Goal: Task Accomplishment & Management: Manage account settings

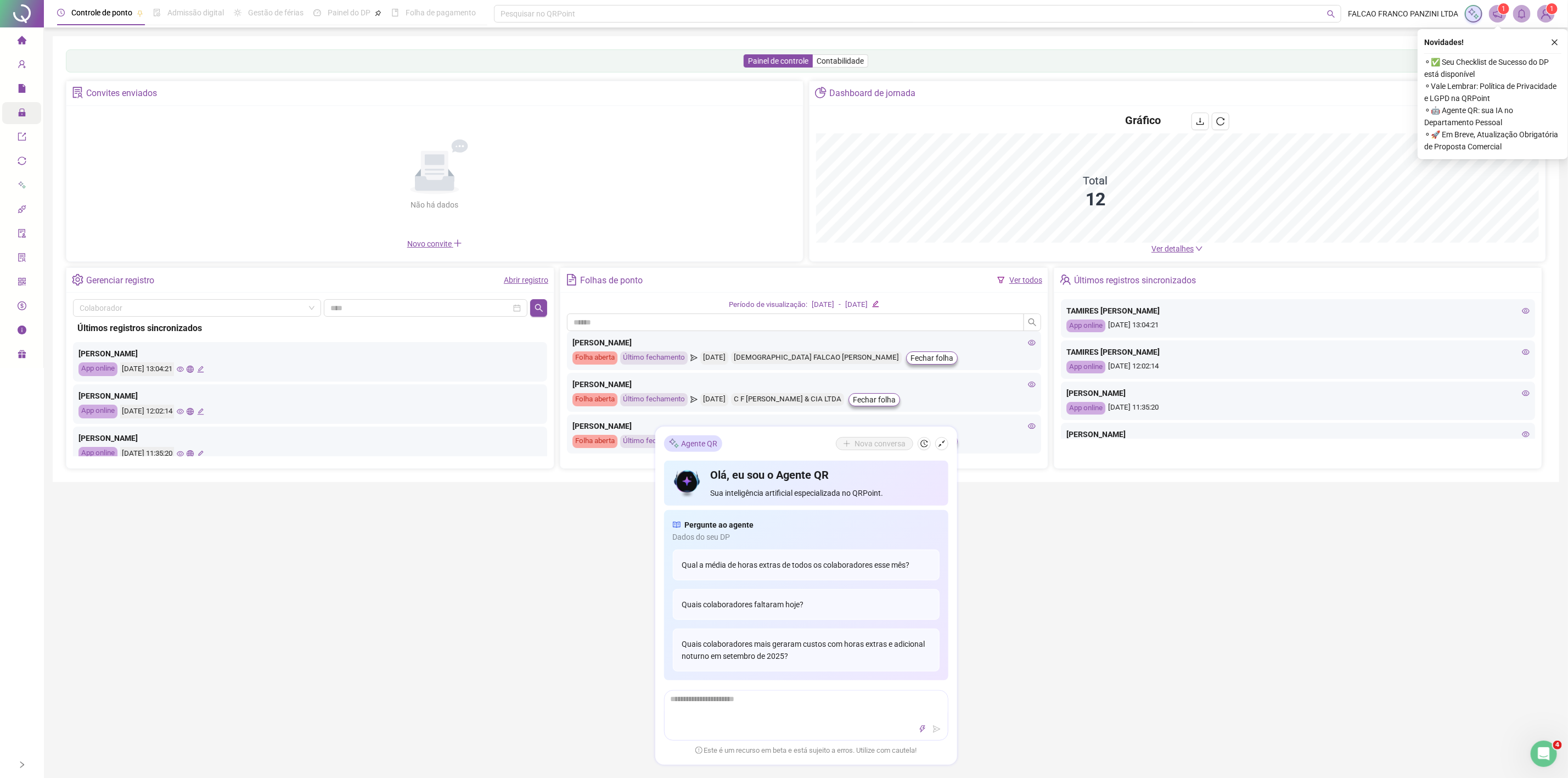
click at [27, 114] on span "Administração" at bounding box center [50, 113] width 64 height 9
click at [81, 114] on span "Ajustes da folha" at bounding box center [83, 115] width 55 height 9
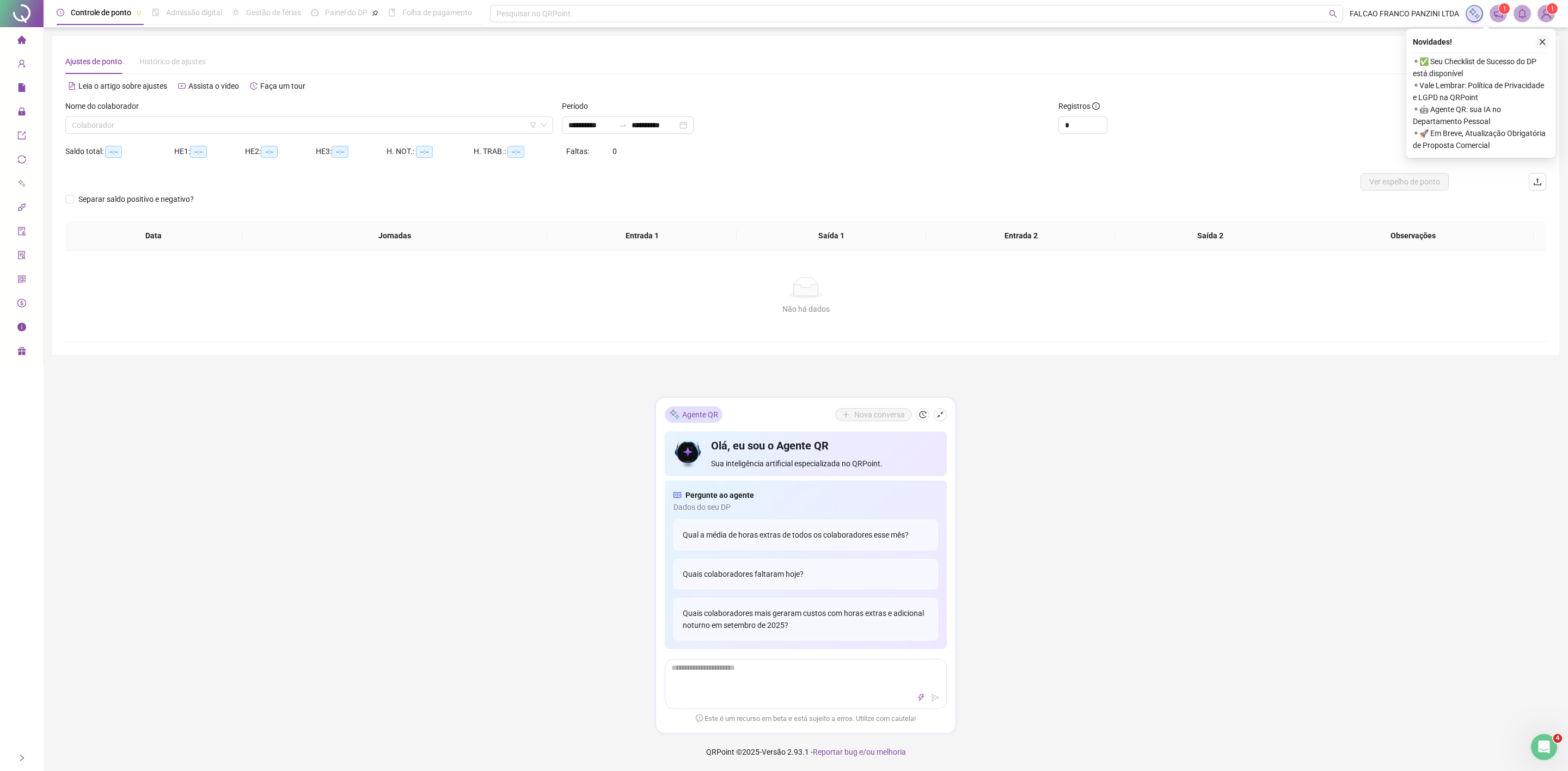
type input "**********"
click at [1539, 44] on button "button" at bounding box center [1542, 41] width 13 height 13
click at [941, 411] on icon "shrink" at bounding box center [940, 414] width 8 height 8
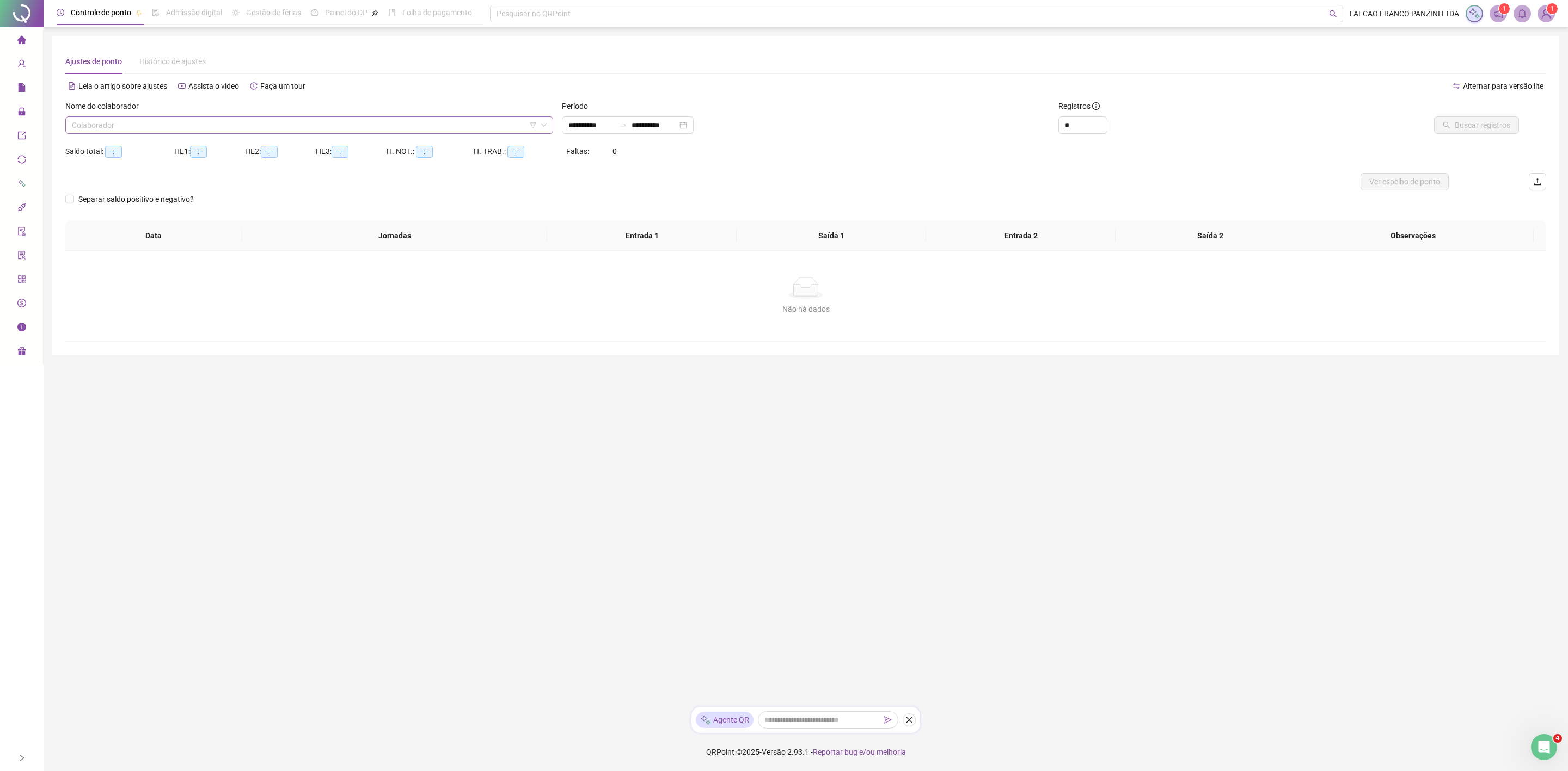
click at [320, 122] on input "search" at bounding box center [304, 125] width 465 height 16
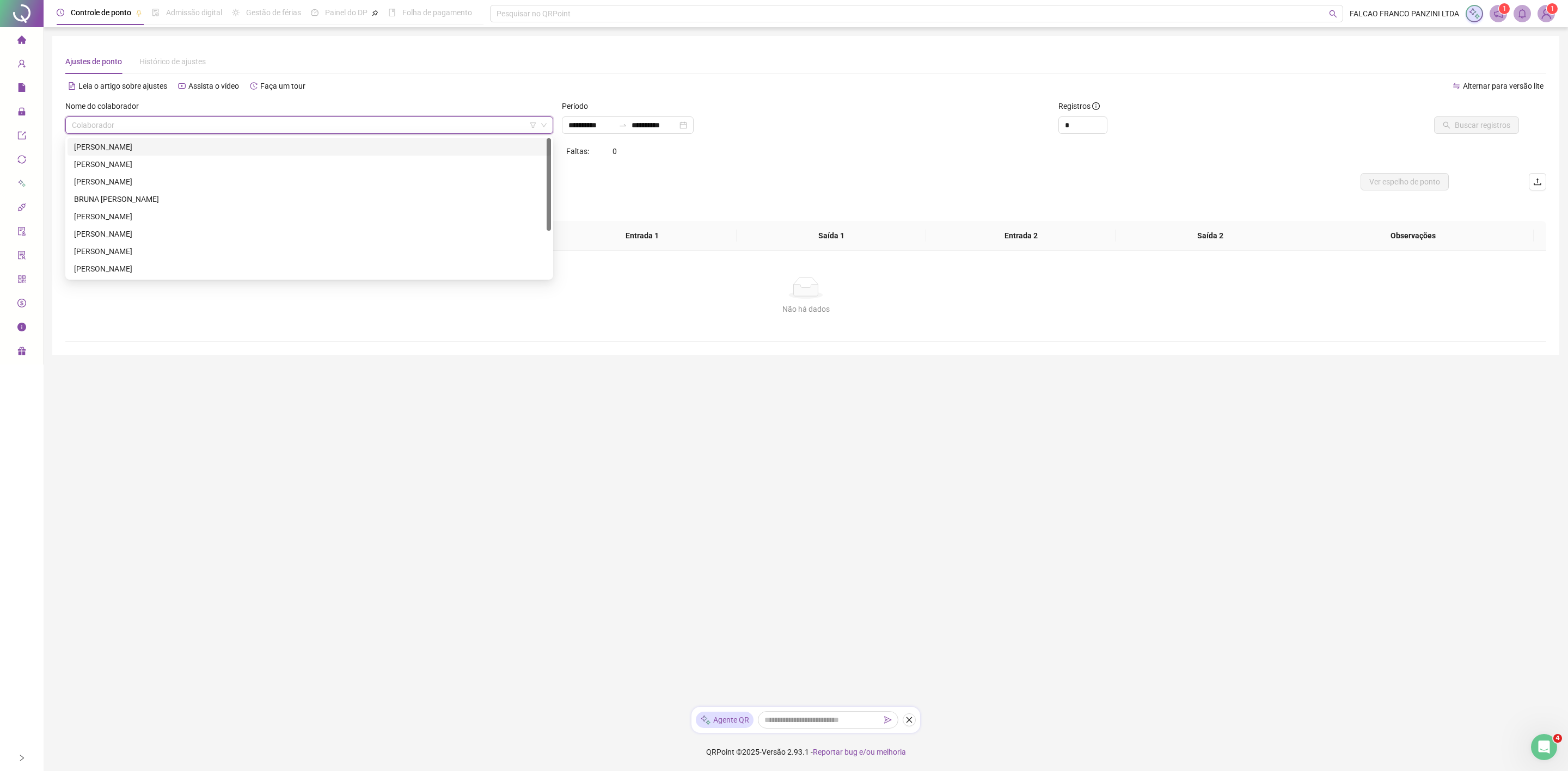
click at [199, 147] on div "[PERSON_NAME]" at bounding box center [309, 147] width 471 height 12
click at [579, 128] on input "**********" at bounding box center [591, 125] width 46 height 12
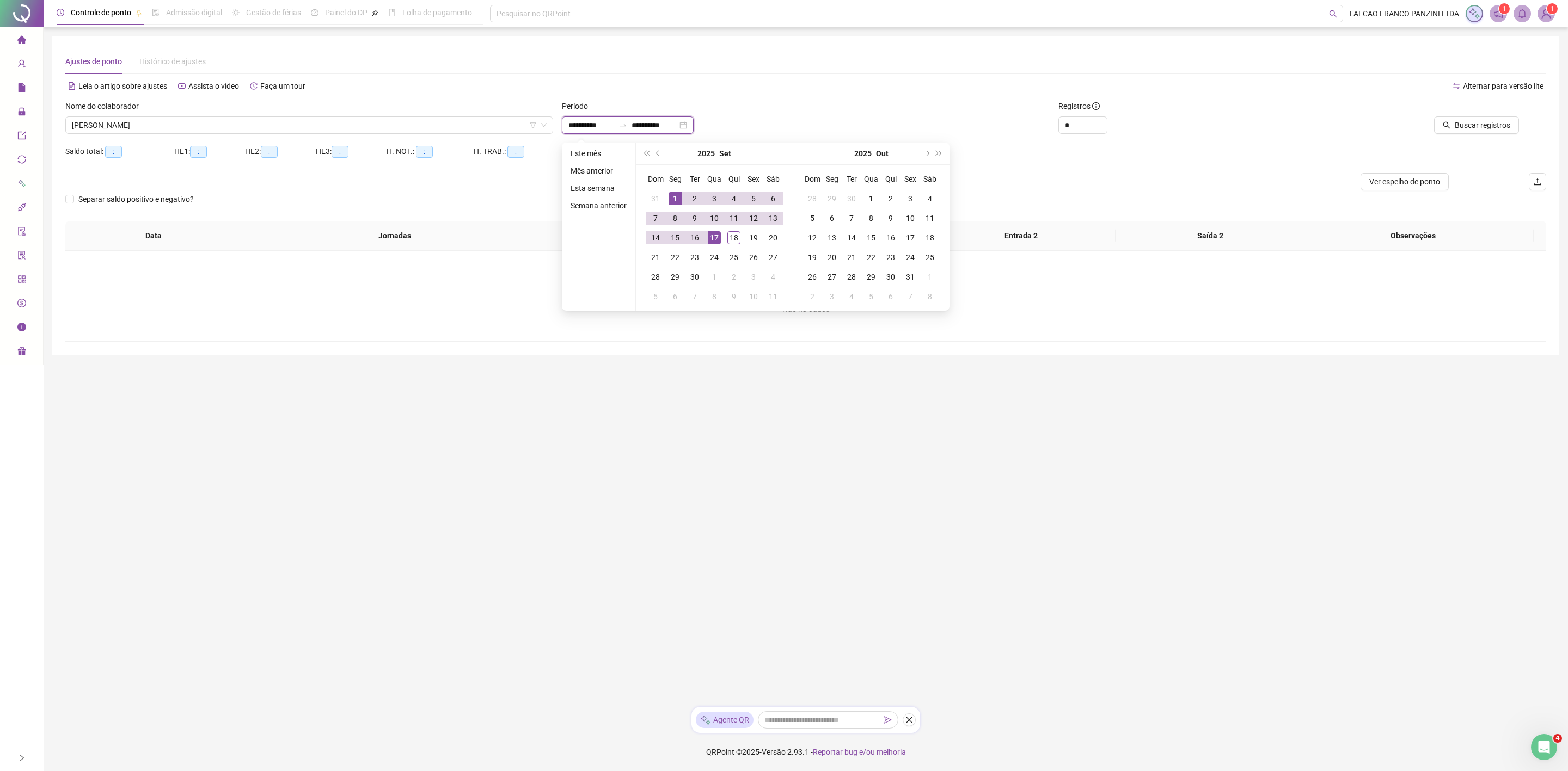
type input "**********"
click at [673, 194] on div "1" at bounding box center [674, 198] width 13 height 13
type input "**********"
click at [732, 234] on div "18" at bounding box center [733, 237] width 13 height 13
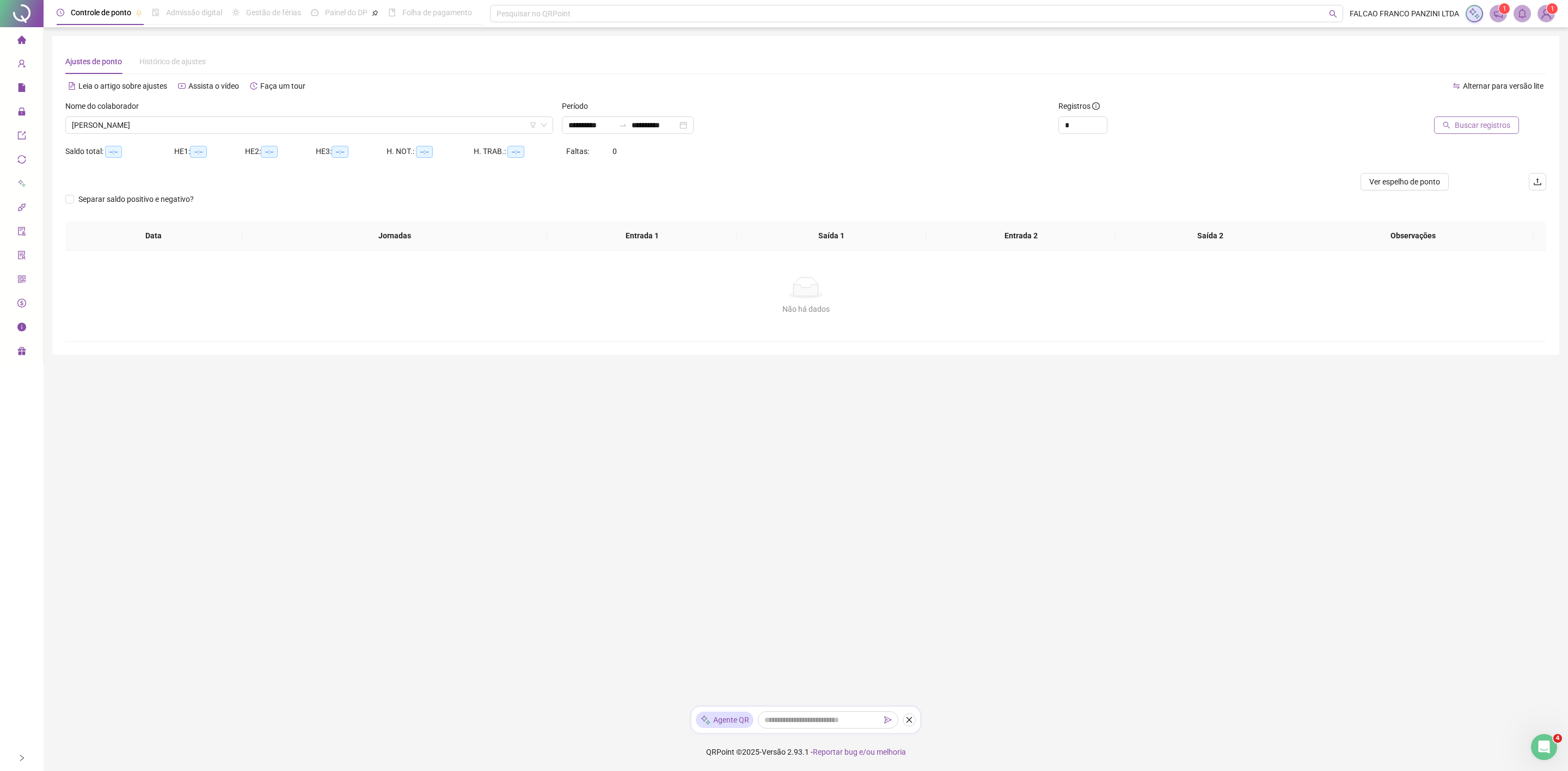
click at [1471, 130] on span "Buscar registros" at bounding box center [1482, 125] width 55 height 12
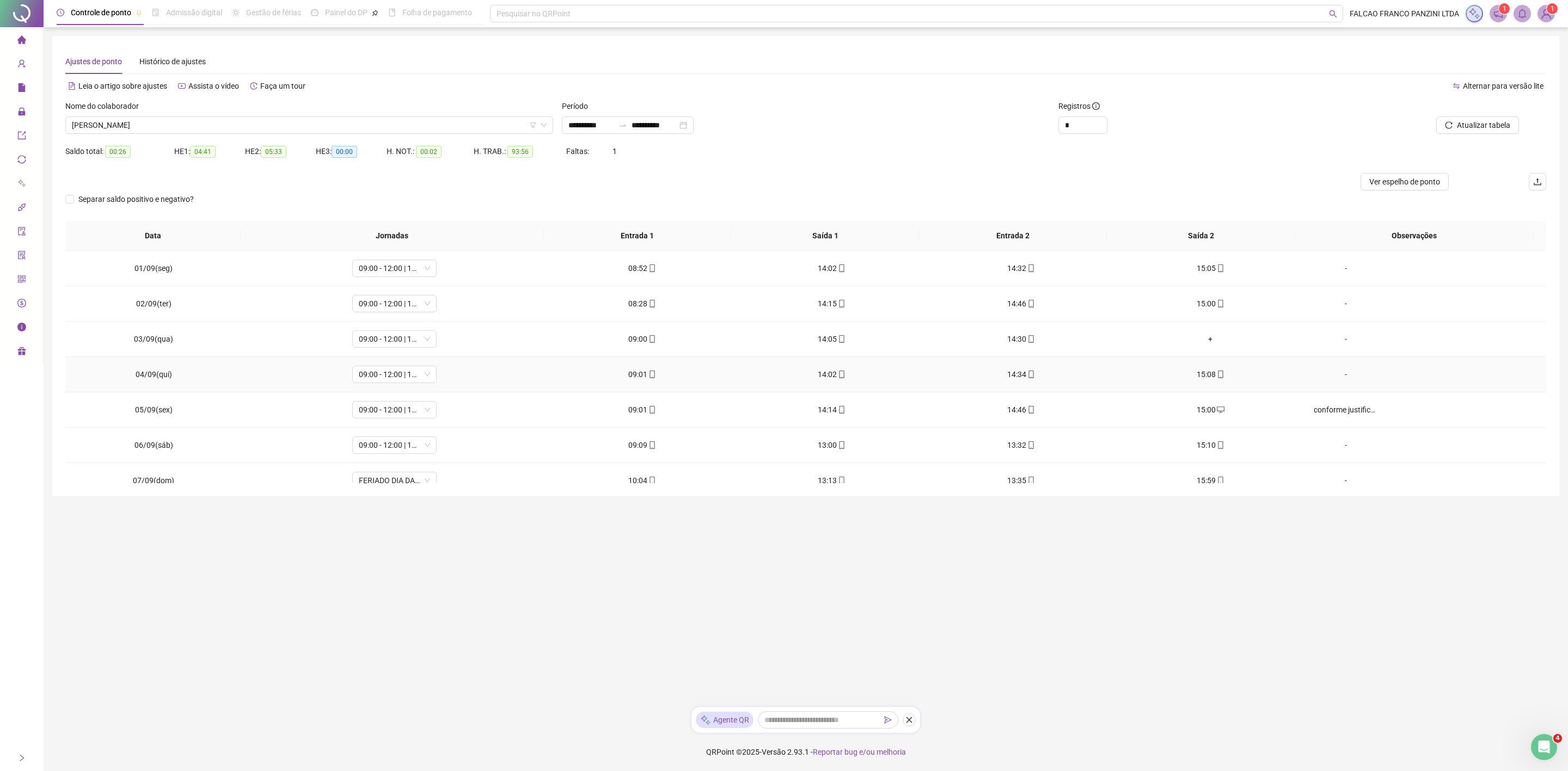
scroll to position [409, 0]
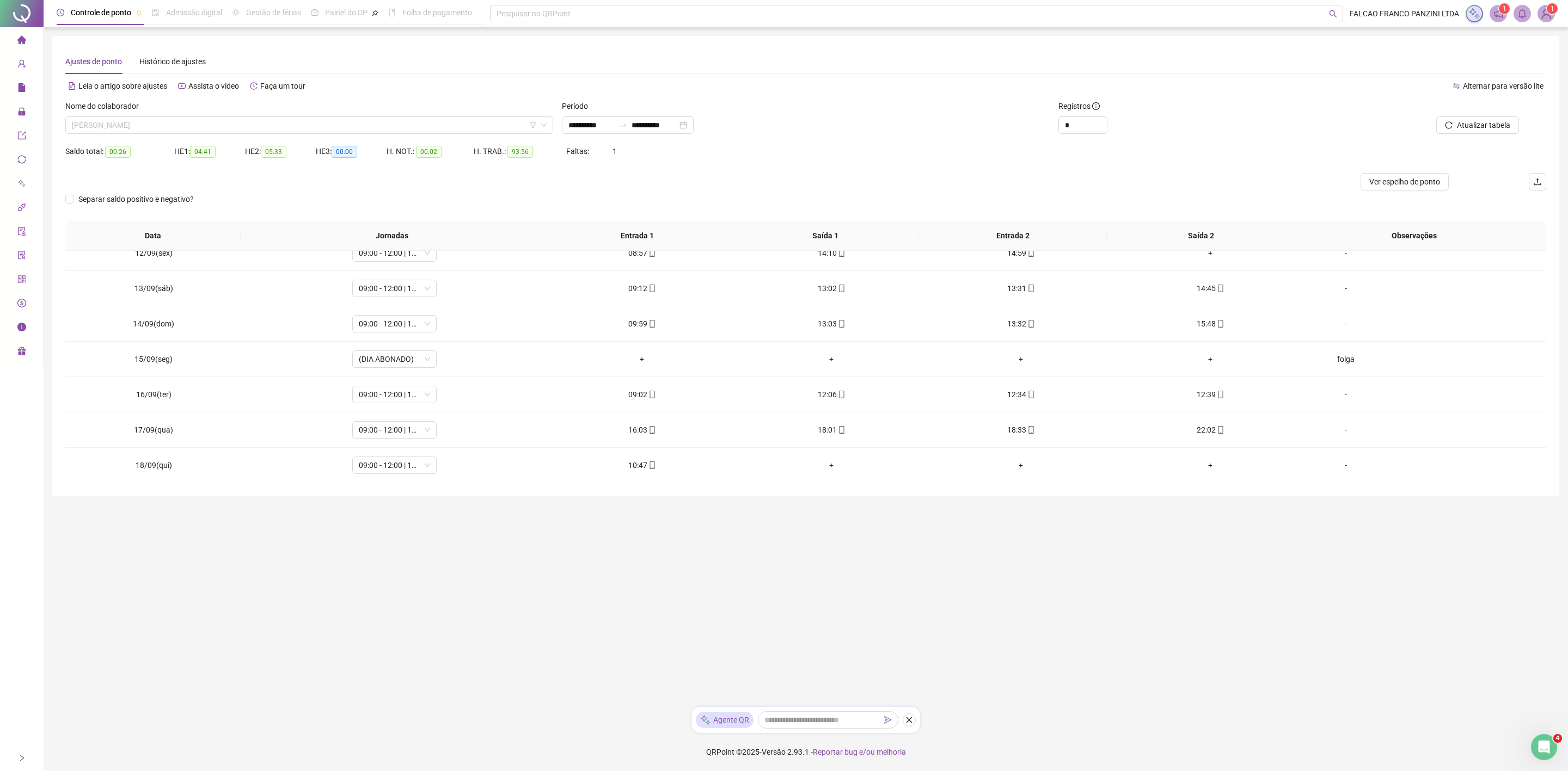
drag, startPoint x: 281, startPoint y: 131, endPoint x: 276, endPoint y: 134, distance: 5.8
click at [280, 131] on span "[PERSON_NAME]" at bounding box center [309, 125] width 475 height 16
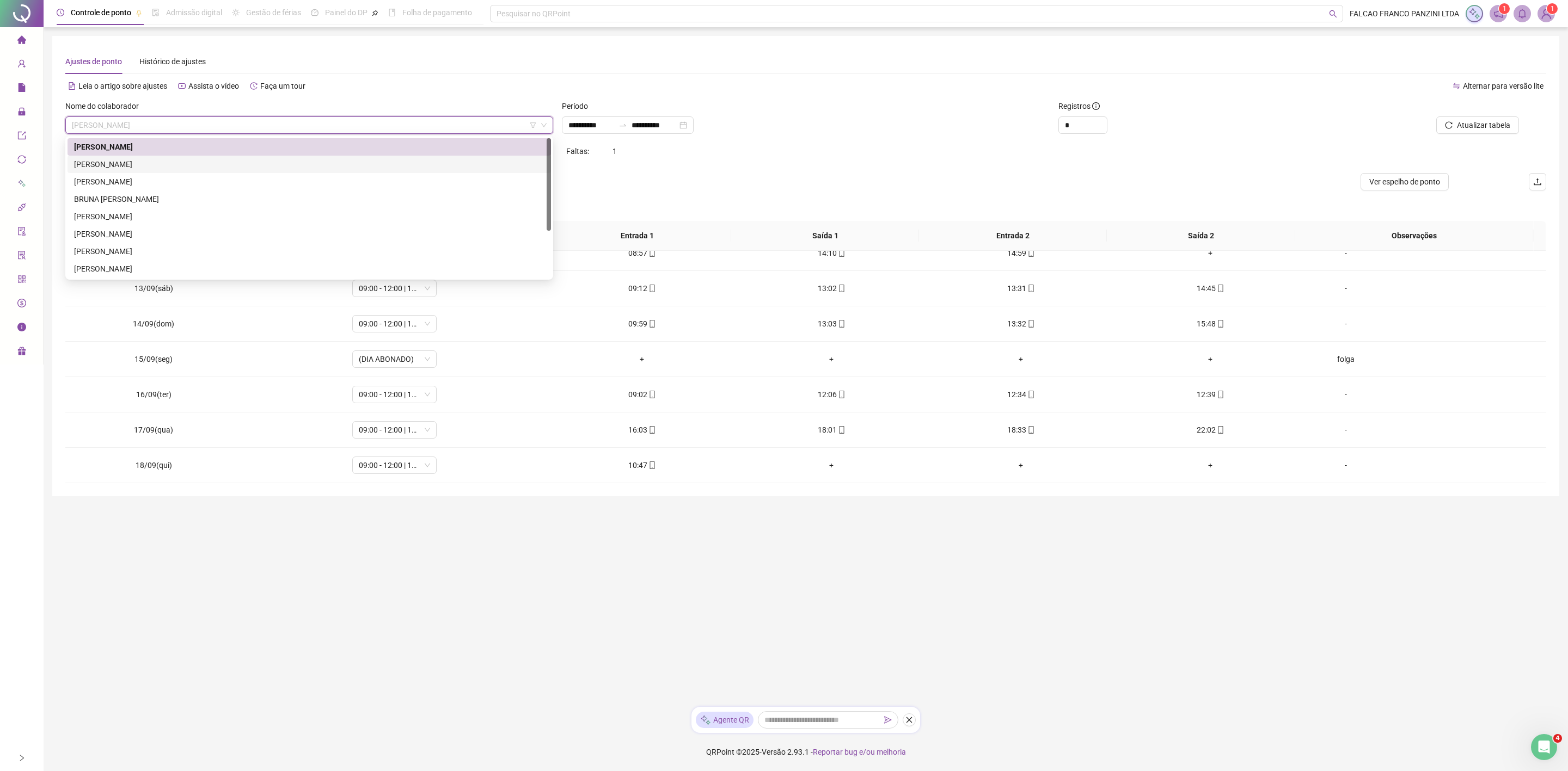
click at [156, 162] on div "[PERSON_NAME]" at bounding box center [309, 164] width 471 height 12
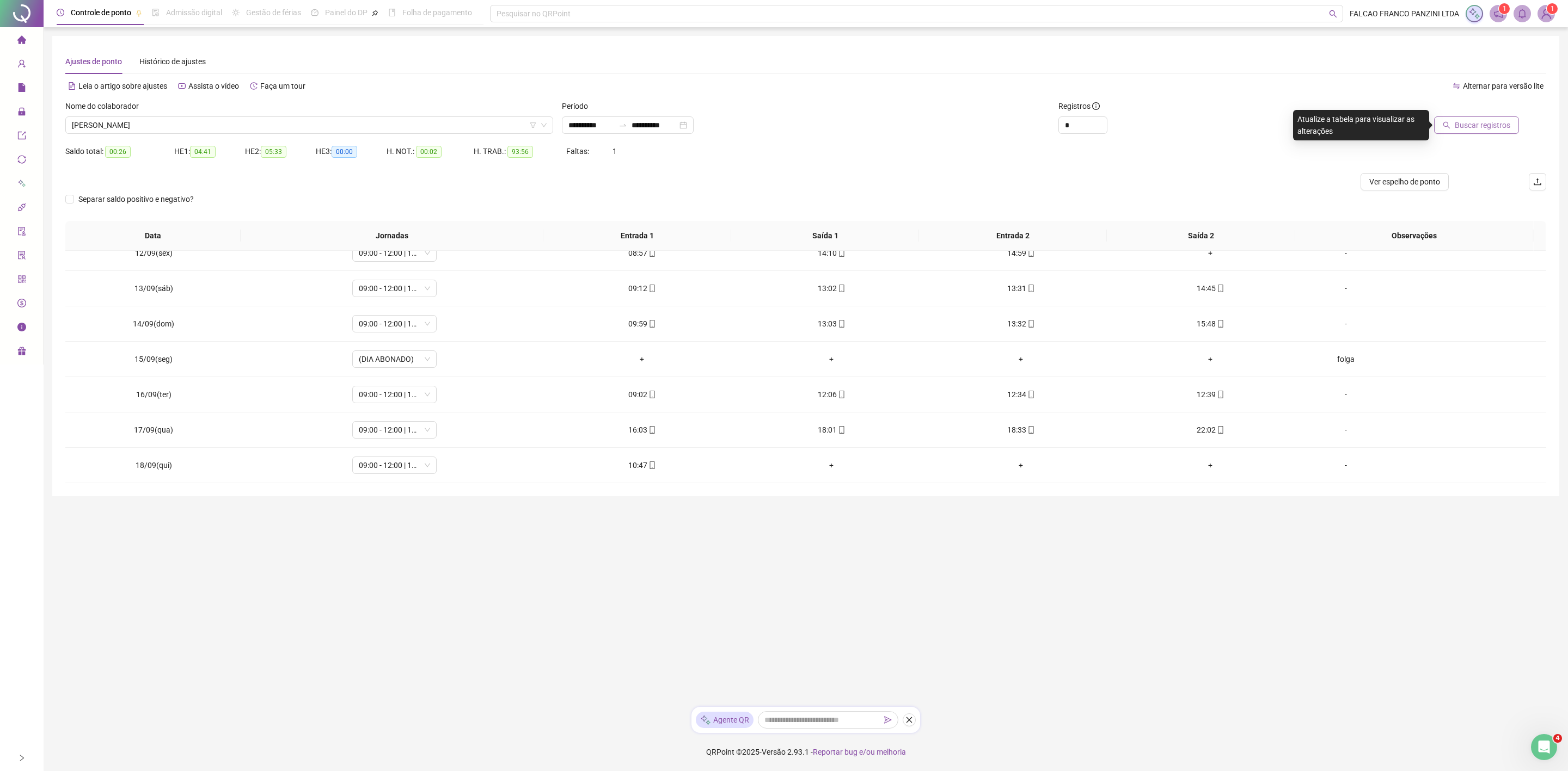
click at [1488, 120] on span "Buscar registros" at bounding box center [1482, 125] width 55 height 12
click at [236, 122] on span "[PERSON_NAME]" at bounding box center [309, 125] width 475 height 16
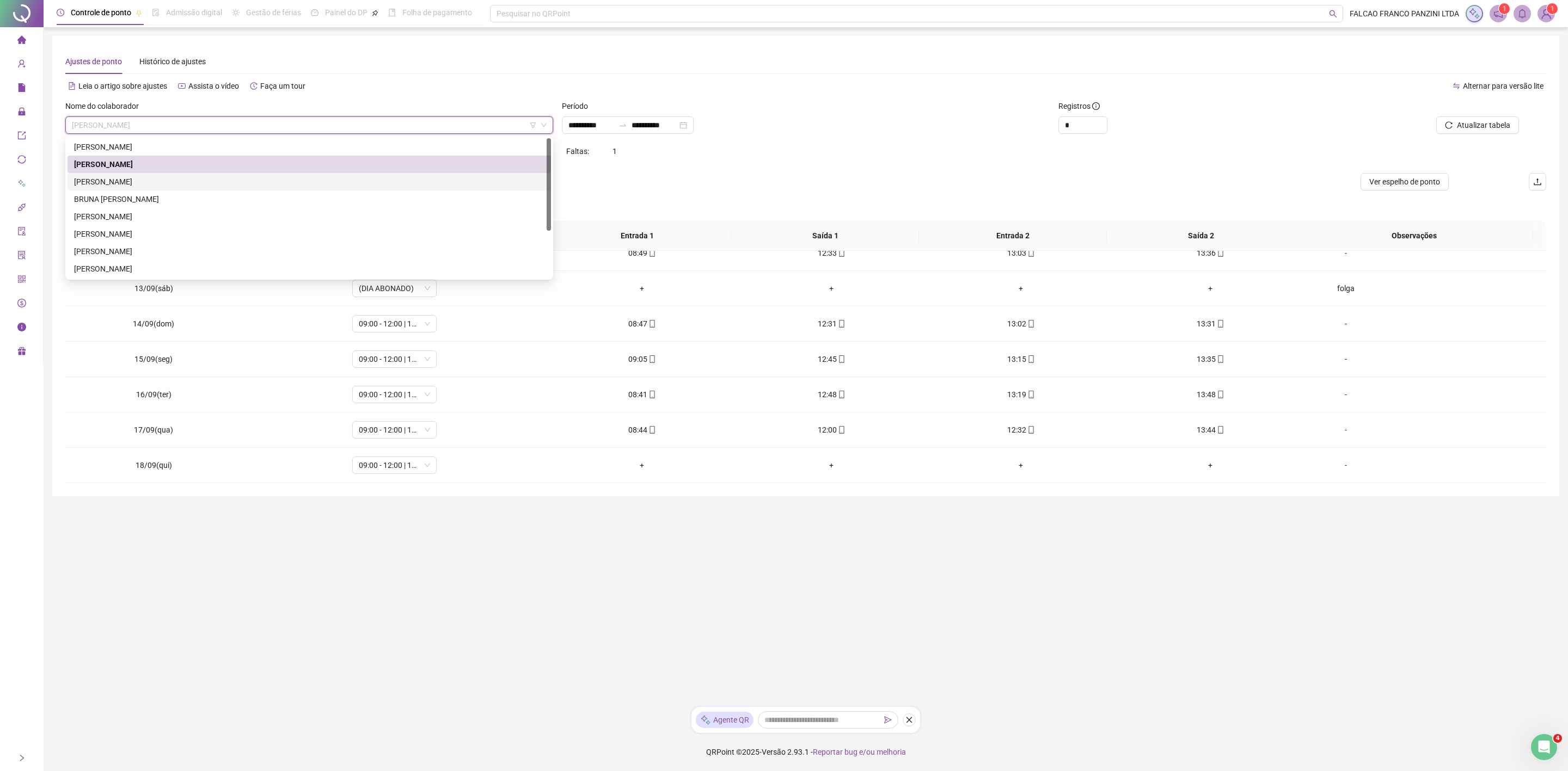
click at [145, 180] on div "[PERSON_NAME]" at bounding box center [309, 182] width 471 height 12
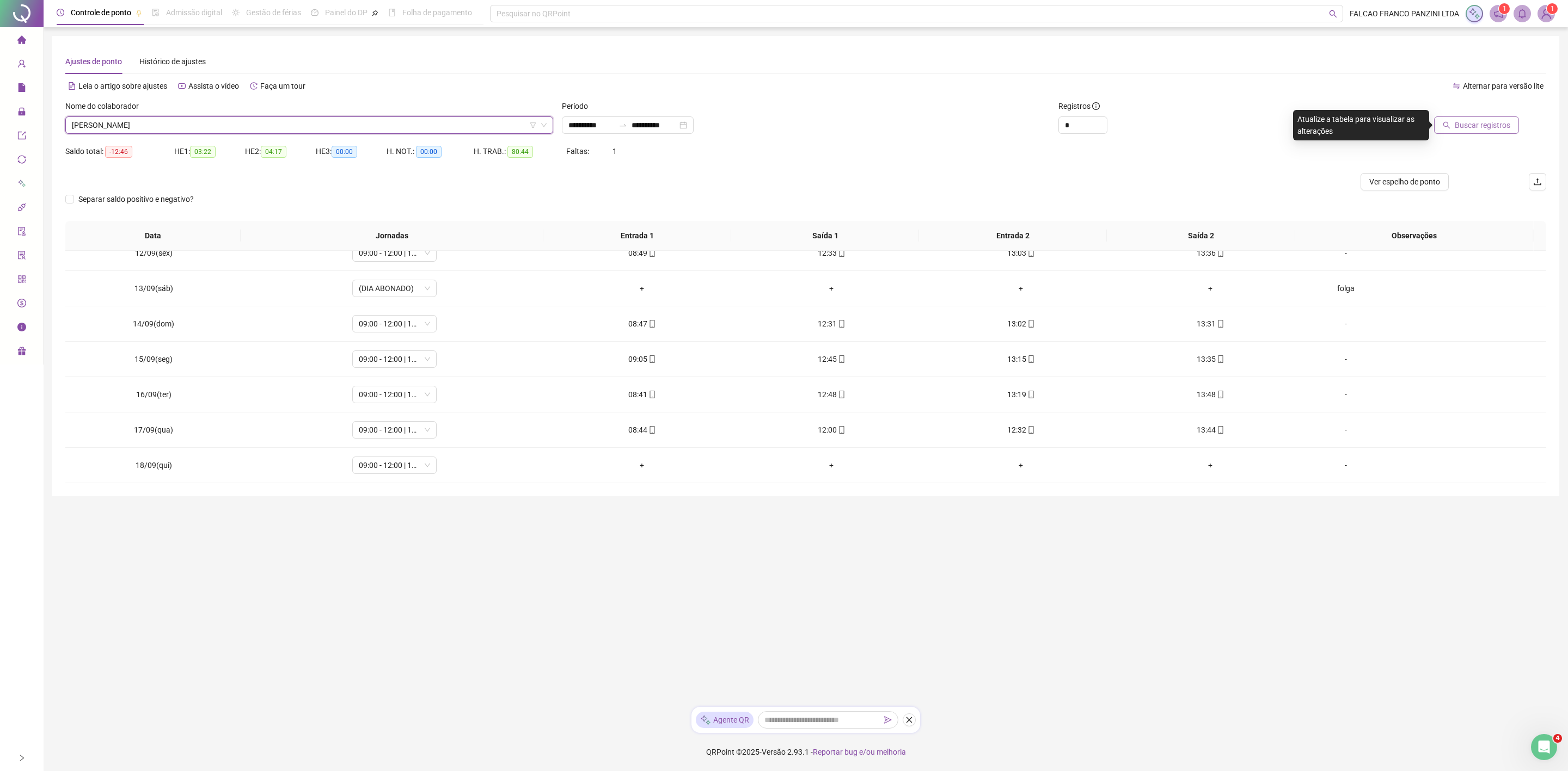
click at [1489, 133] on button "Buscar registros" at bounding box center [1477, 125] width 85 height 18
click at [243, 125] on span "[PERSON_NAME]" at bounding box center [309, 125] width 475 height 16
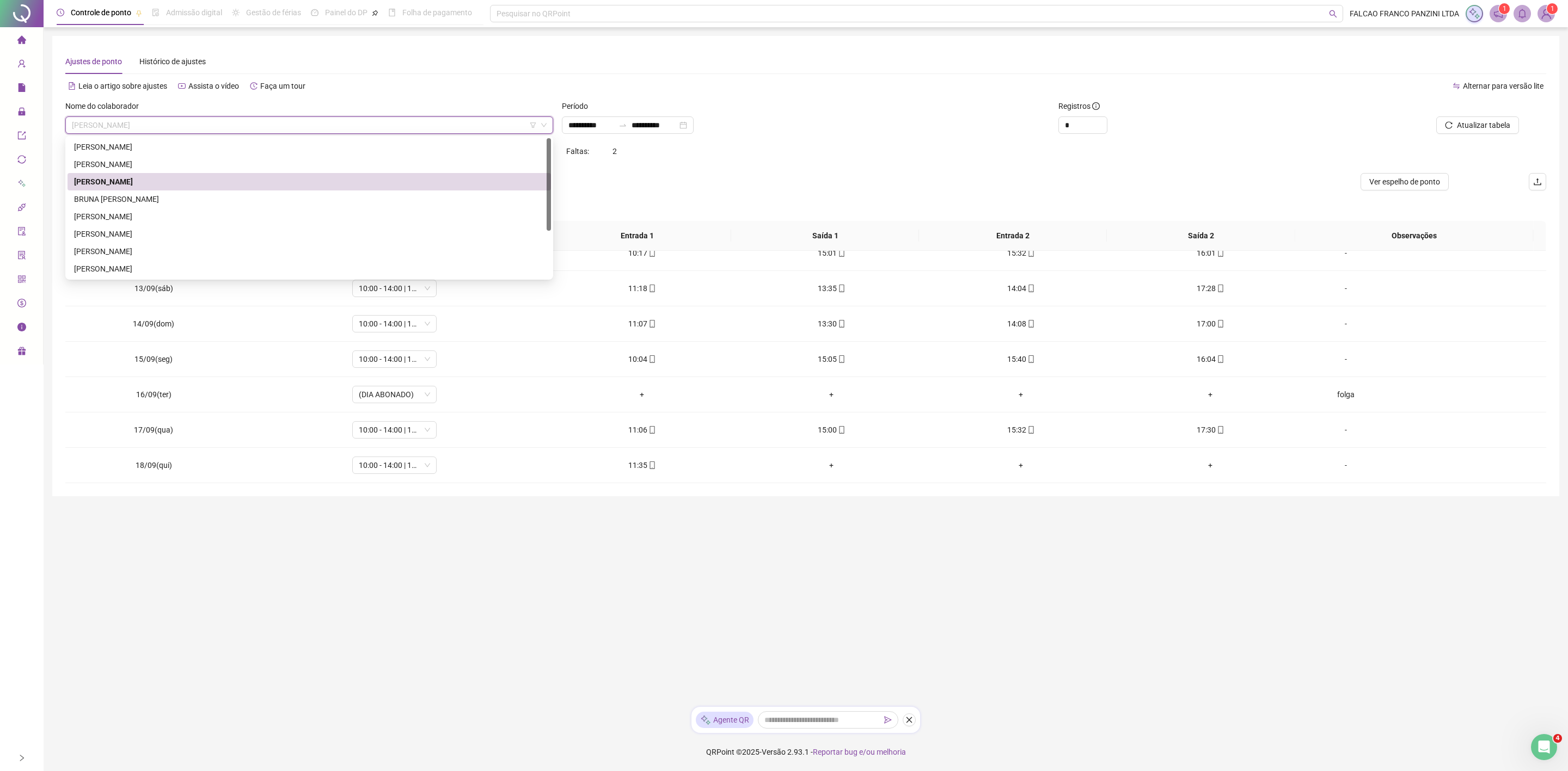
drag, startPoint x: 116, startPoint y: 198, endPoint x: 139, endPoint y: 201, distance: 23.2
click at [116, 198] on div "BRUNA [PERSON_NAME]" at bounding box center [309, 200] width 471 height 12
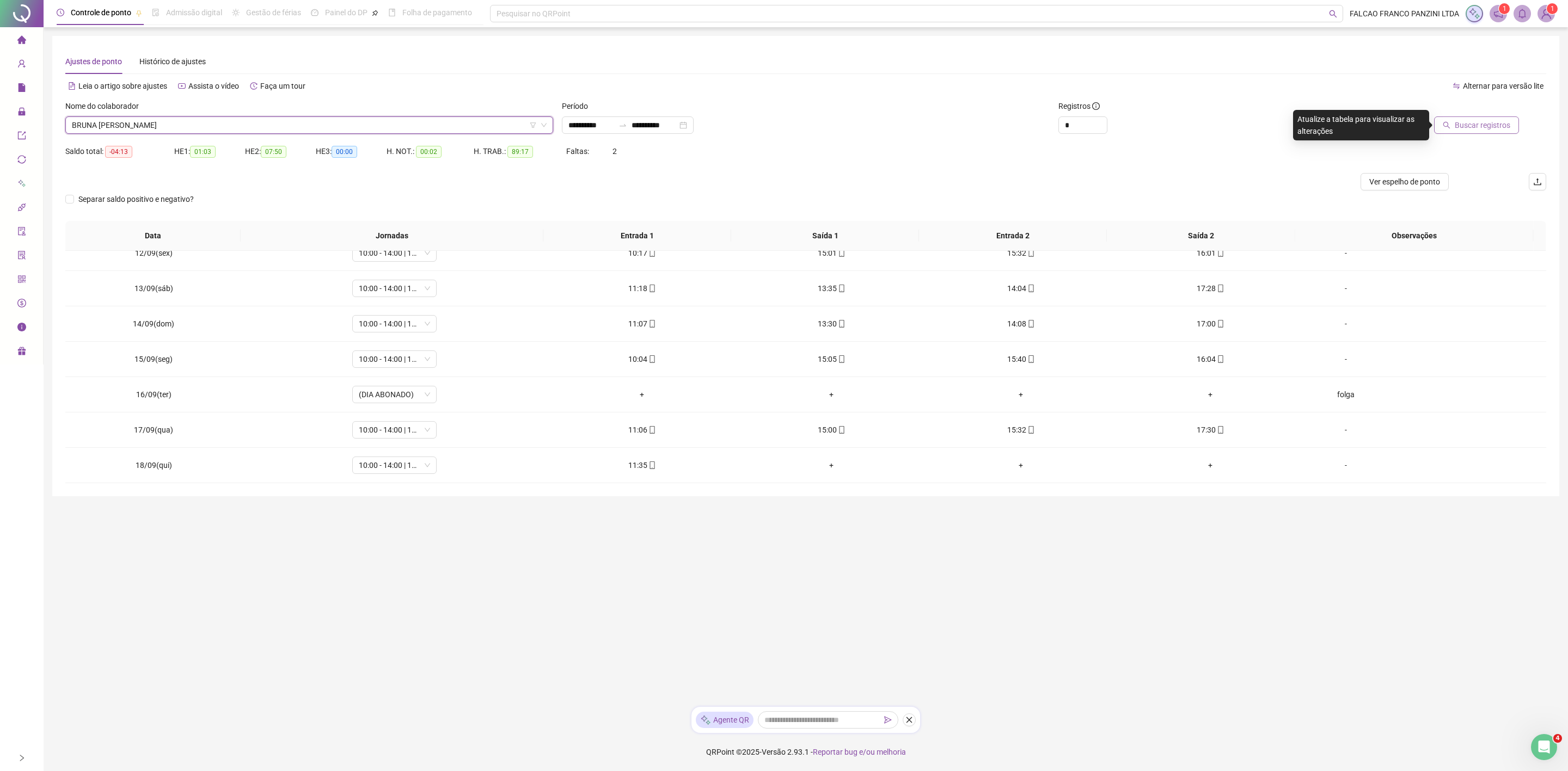
click at [1477, 128] on span "Buscar registros" at bounding box center [1482, 125] width 55 height 12
click at [242, 123] on span "BRUNA [PERSON_NAME]" at bounding box center [309, 125] width 475 height 16
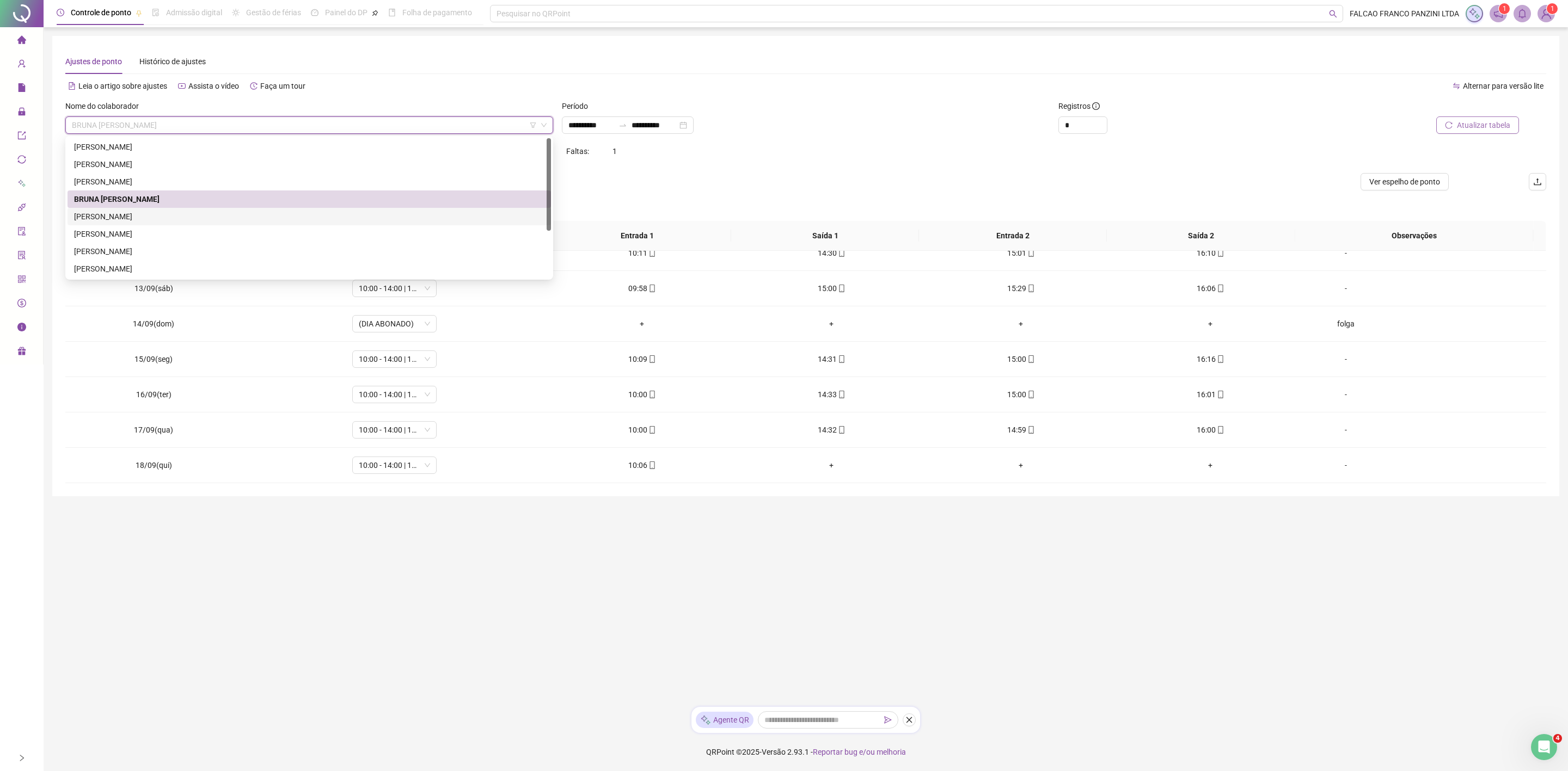
drag, startPoint x: 178, startPoint y: 219, endPoint x: 222, endPoint y: 213, distance: 44.4
click at [177, 219] on div "[PERSON_NAME]" at bounding box center [309, 217] width 471 height 12
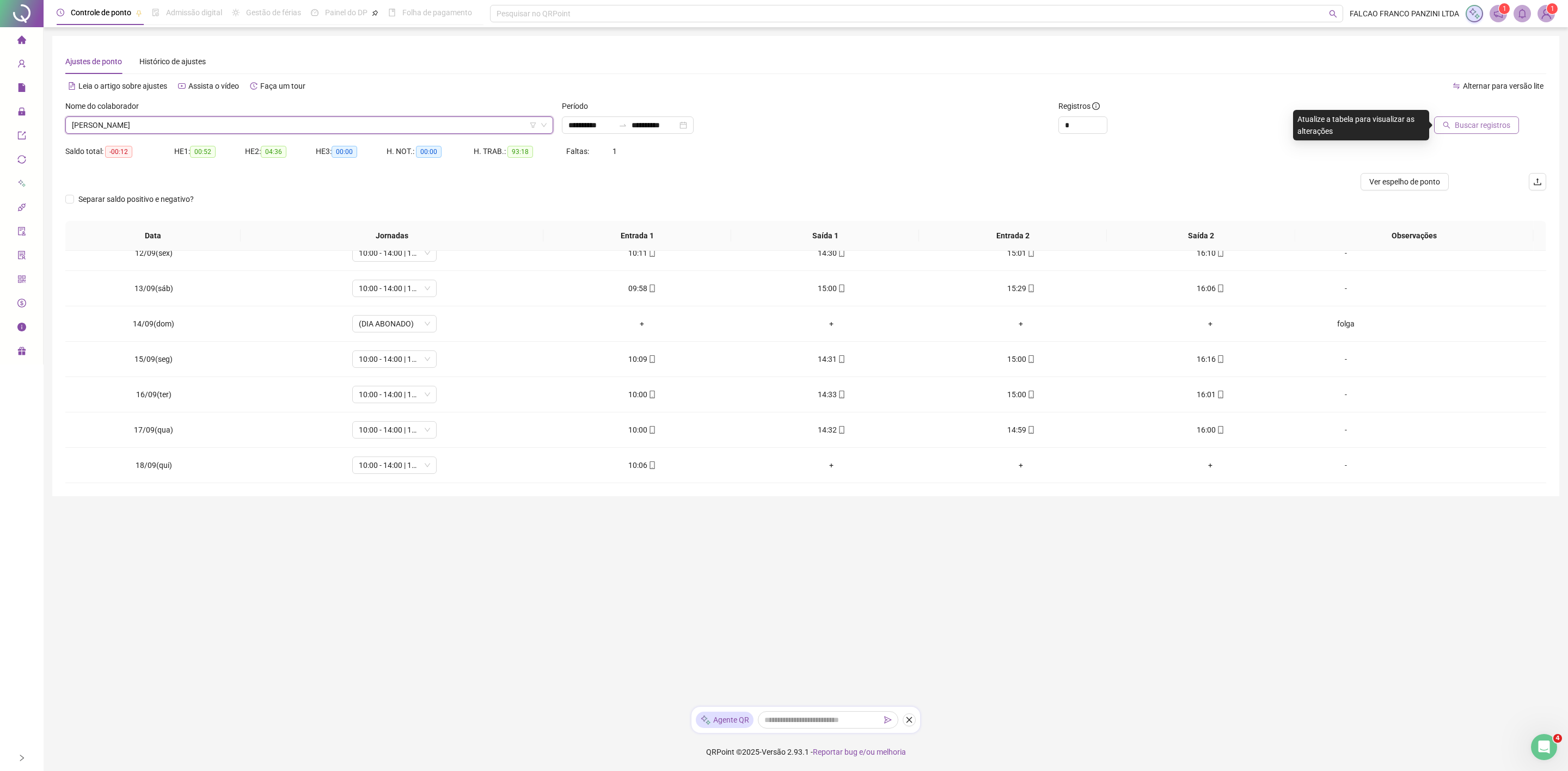
click at [1472, 124] on span "Buscar registros" at bounding box center [1482, 125] width 55 height 12
click at [208, 110] on div "Nome do colaborador" at bounding box center [309, 108] width 488 height 16
click at [200, 122] on span "[PERSON_NAME]" at bounding box center [309, 125] width 475 height 16
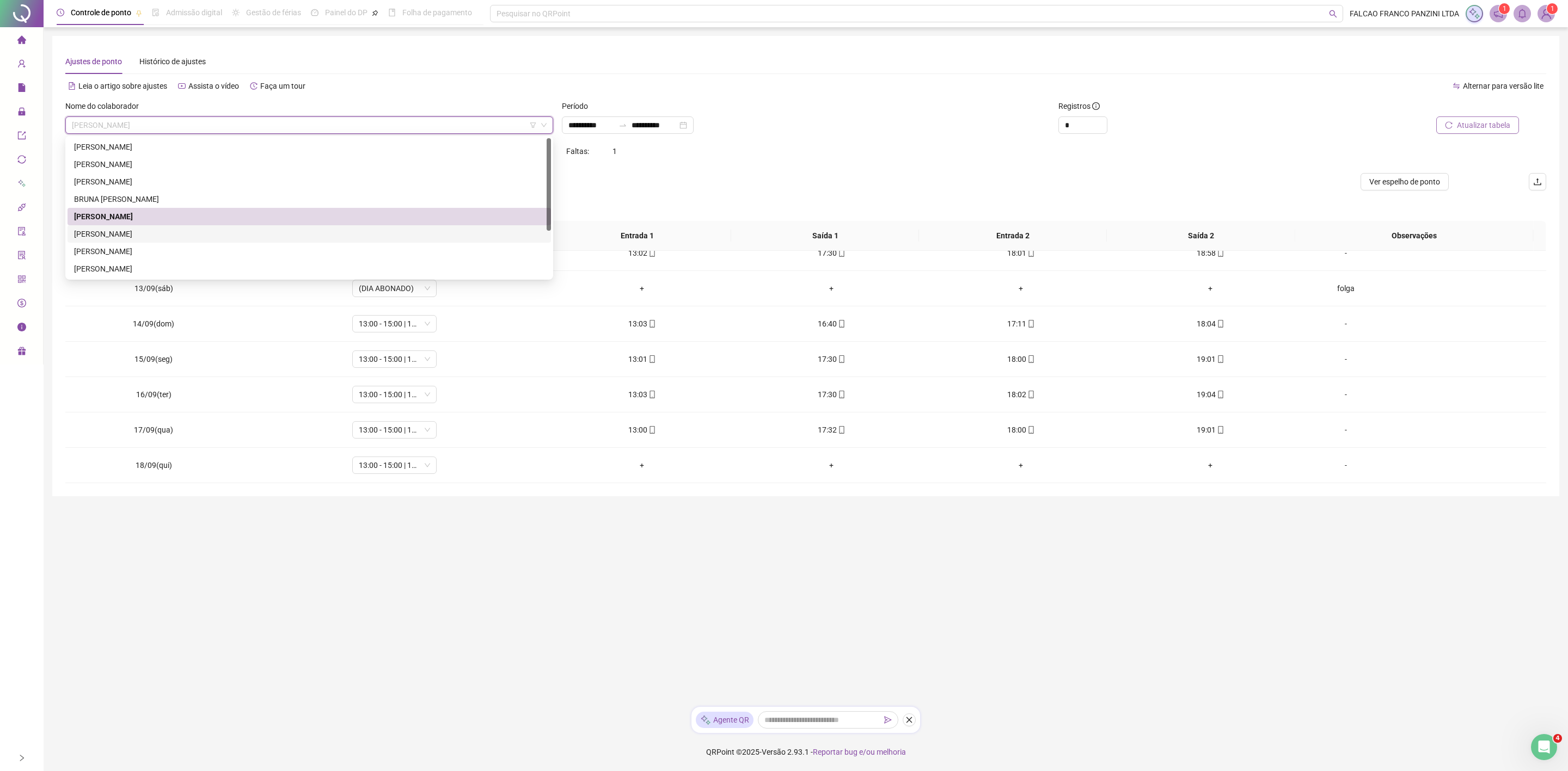
click at [142, 232] on div "[PERSON_NAME]" at bounding box center [309, 234] width 471 height 12
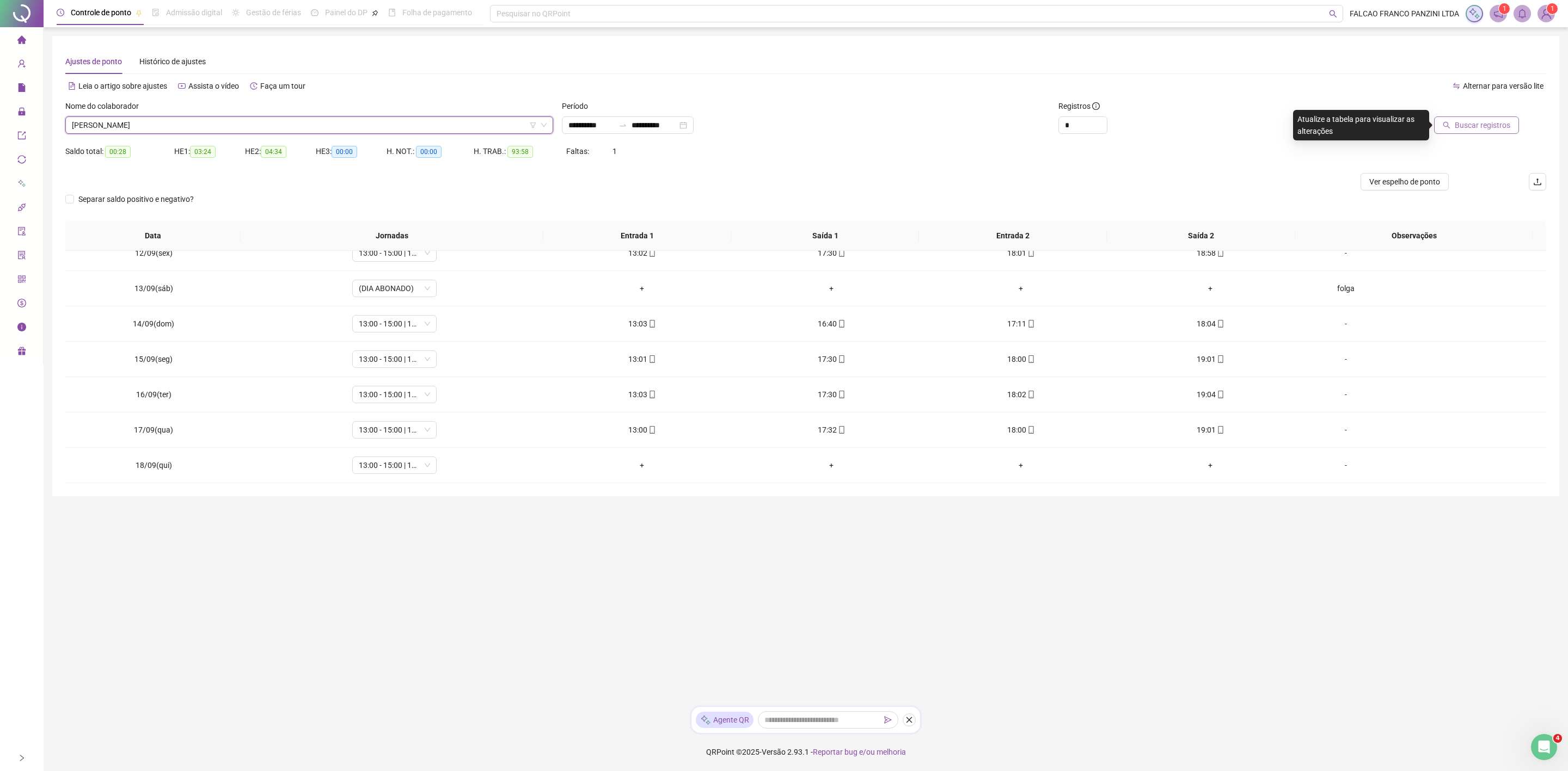
click at [1503, 121] on span "Buscar registros" at bounding box center [1482, 125] width 55 height 12
click at [250, 125] on span "[PERSON_NAME]" at bounding box center [309, 125] width 475 height 16
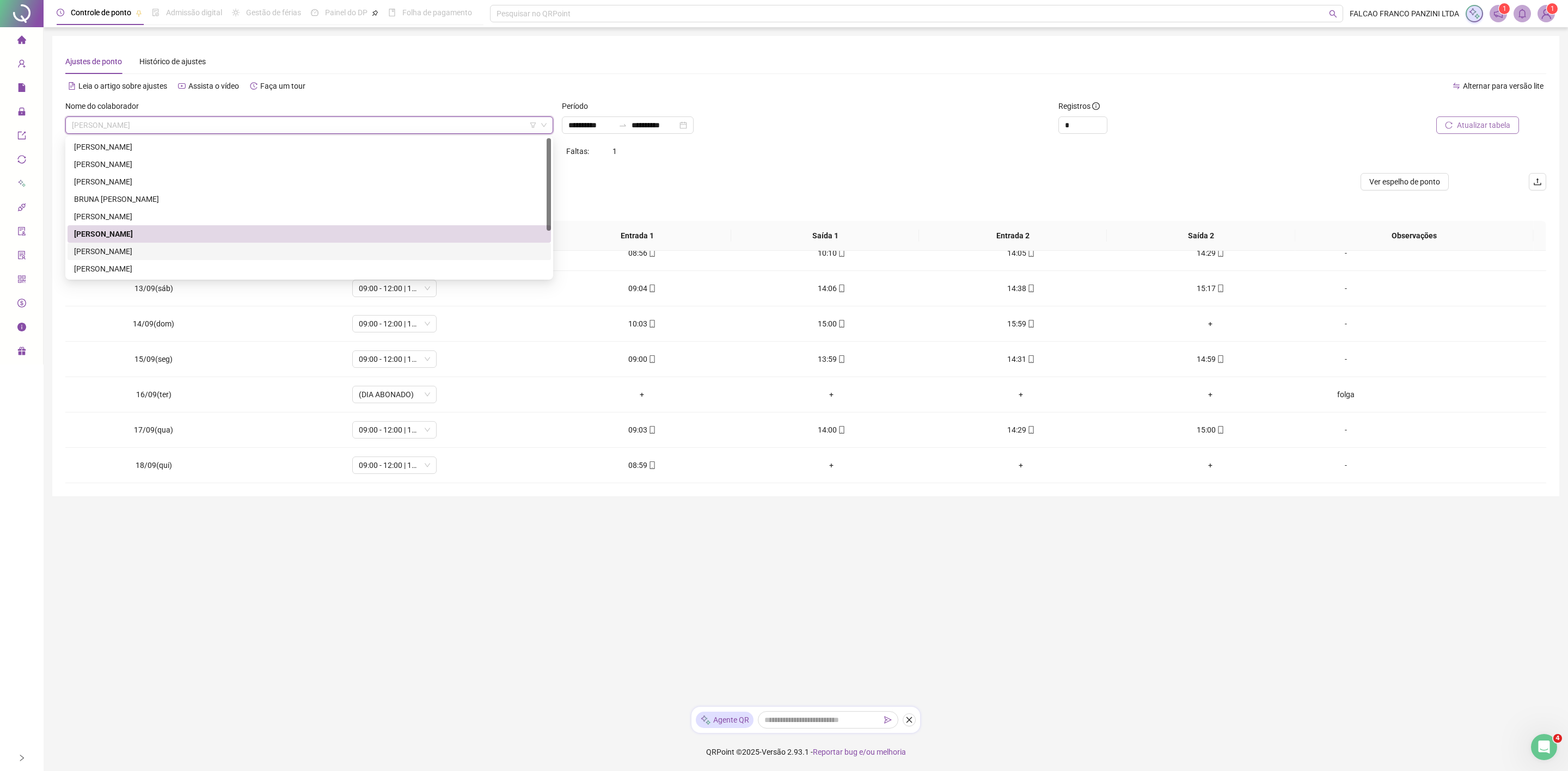
click at [134, 248] on div "[PERSON_NAME]" at bounding box center [309, 251] width 471 height 12
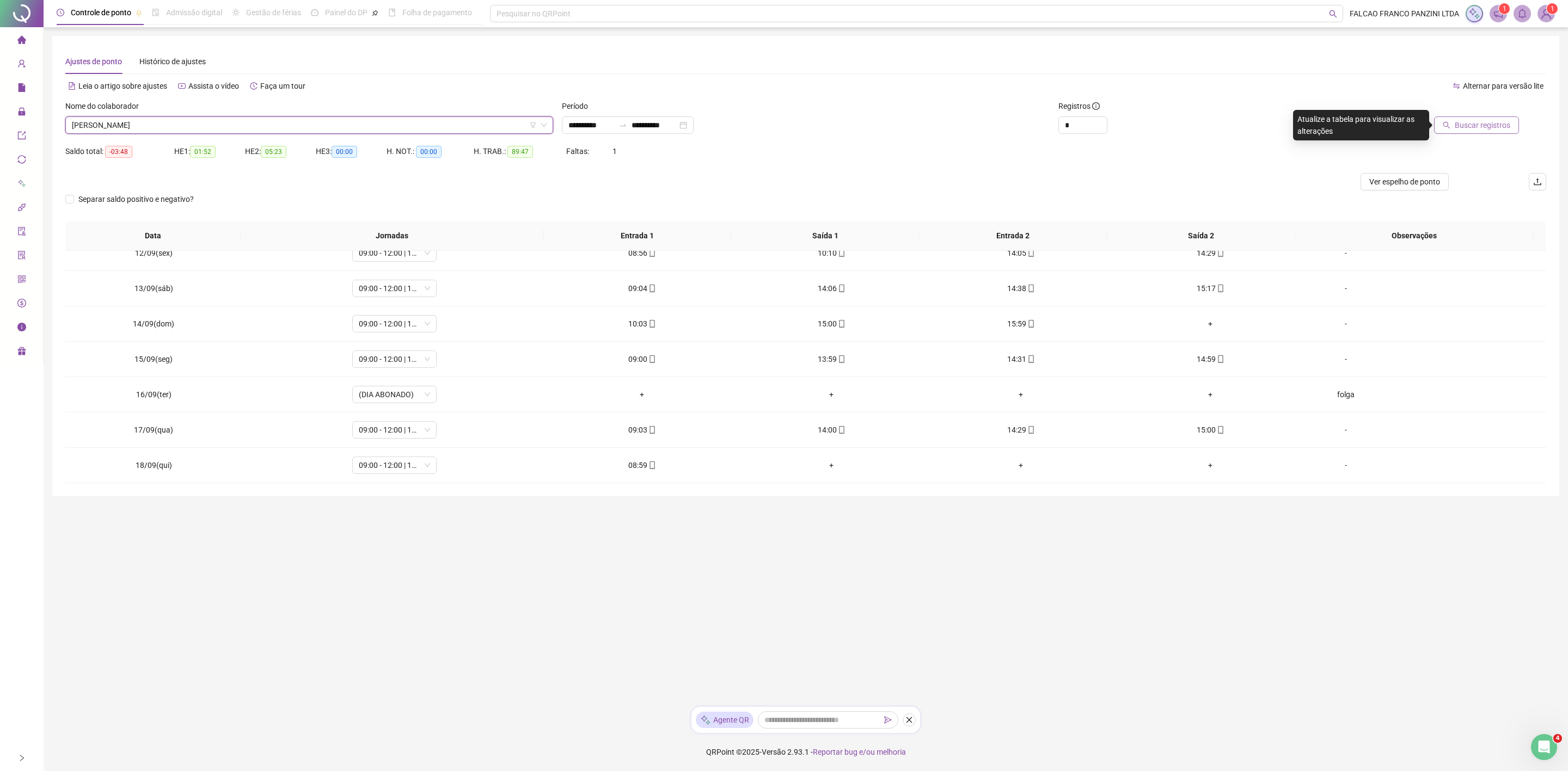
click at [1488, 128] on span "Buscar registros" at bounding box center [1482, 125] width 55 height 12
click at [254, 125] on span "[PERSON_NAME]" at bounding box center [309, 125] width 475 height 16
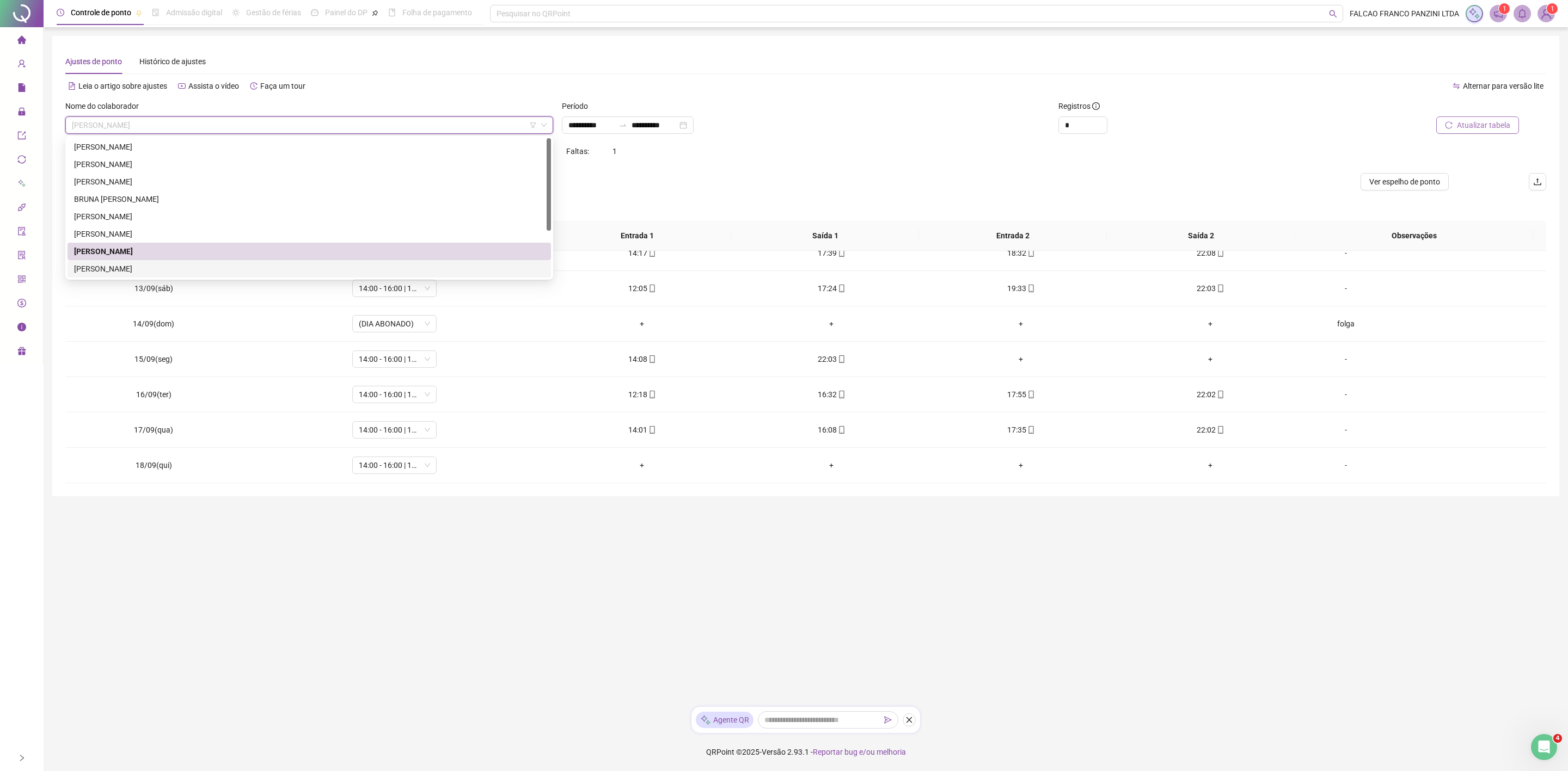
click at [139, 263] on div "[PERSON_NAME]" at bounding box center [309, 269] width 471 height 12
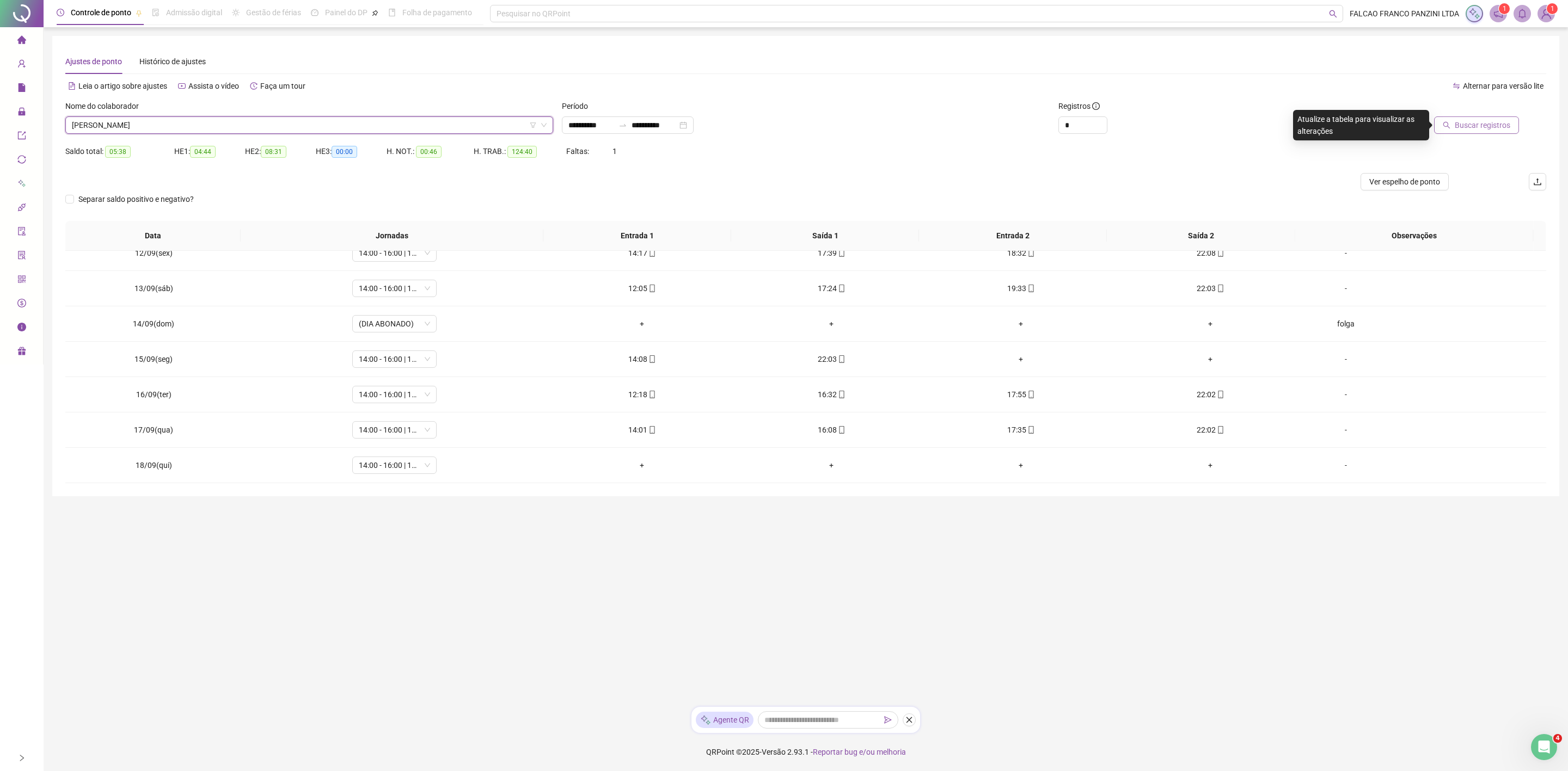
click at [1488, 127] on span "Buscar registros" at bounding box center [1482, 125] width 55 height 12
click at [318, 129] on span "[PERSON_NAME]" at bounding box center [309, 125] width 475 height 16
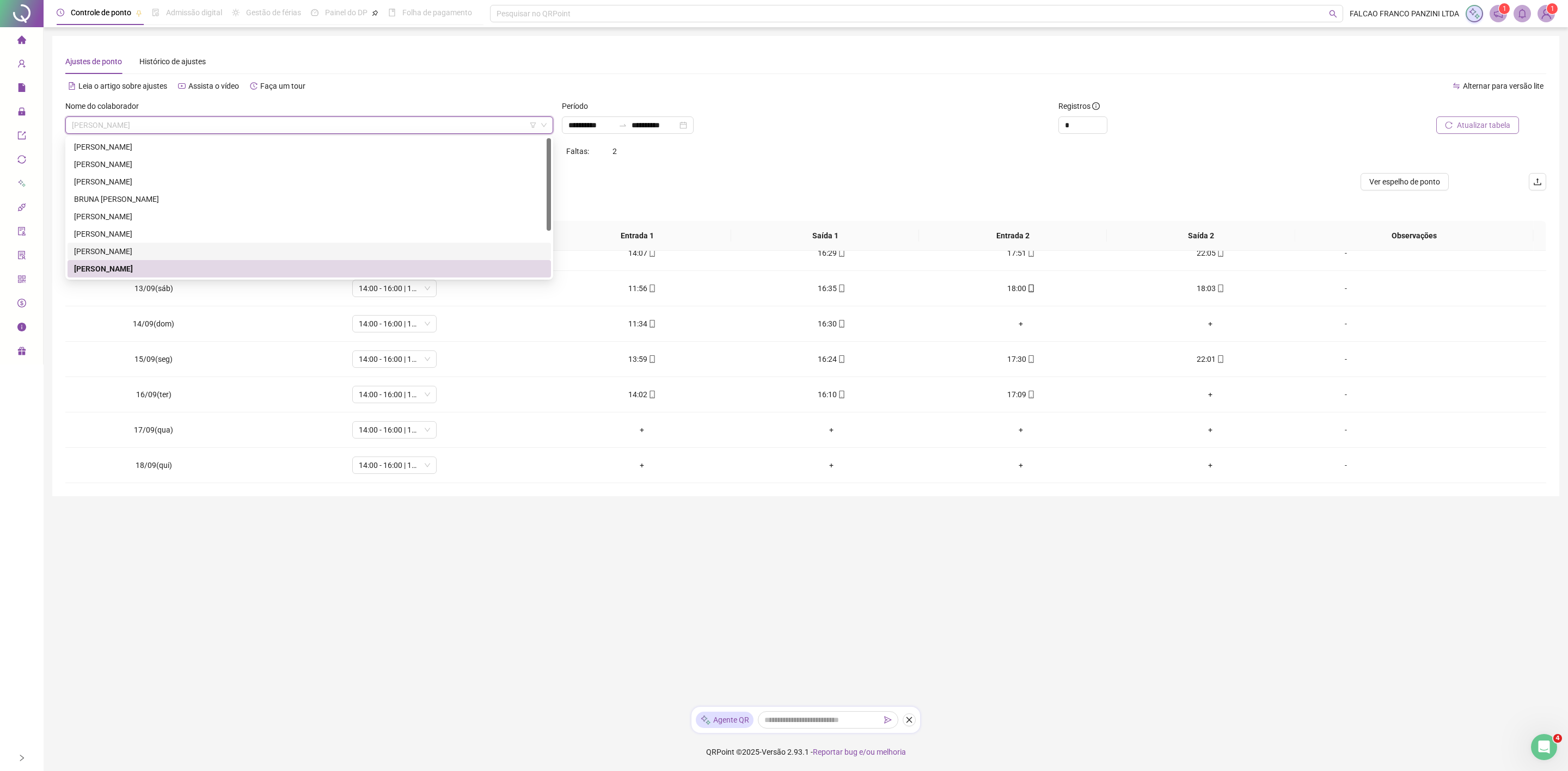
scroll to position [69, 0]
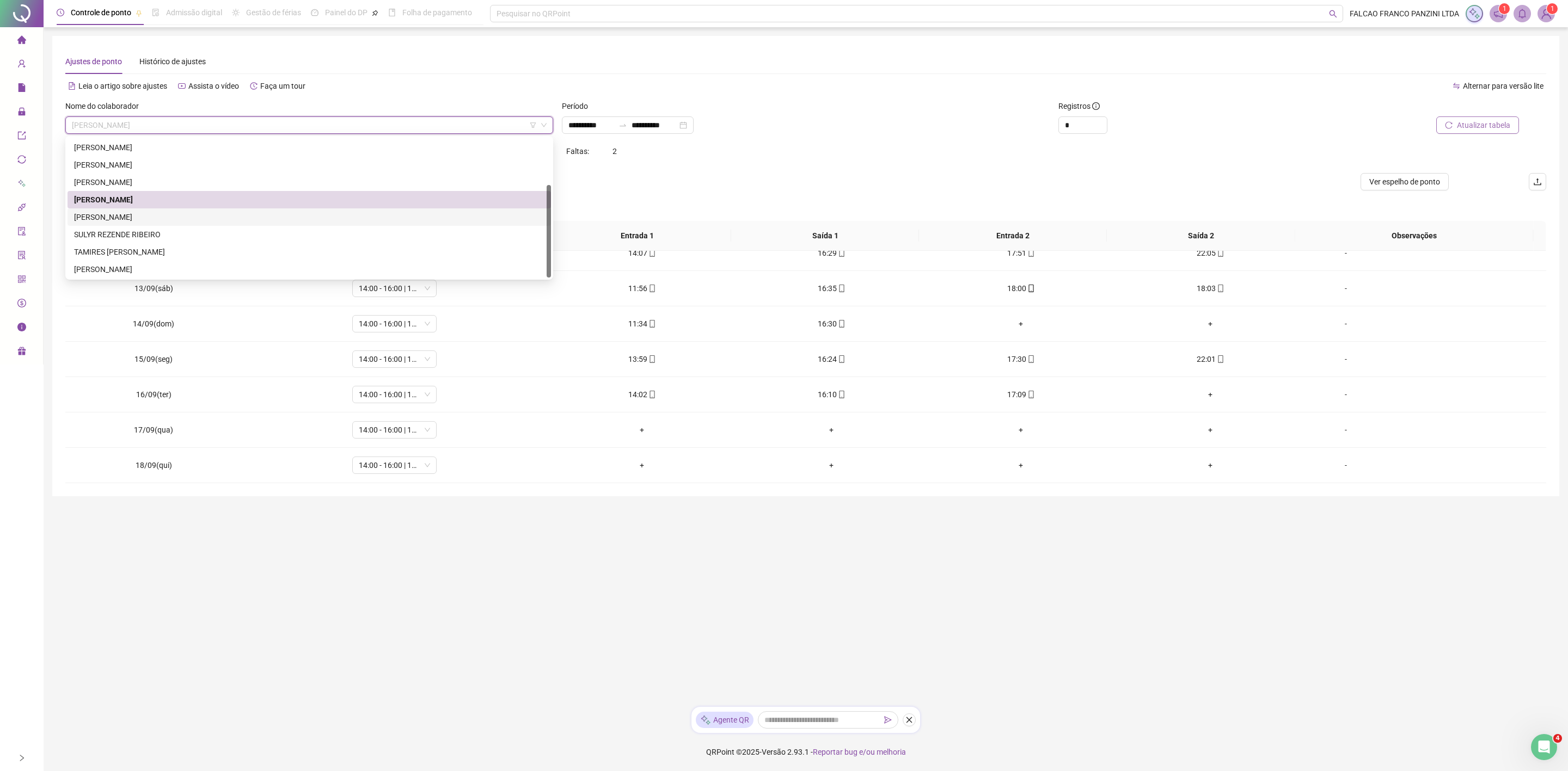
click at [187, 219] on div "[PERSON_NAME]" at bounding box center [309, 217] width 471 height 12
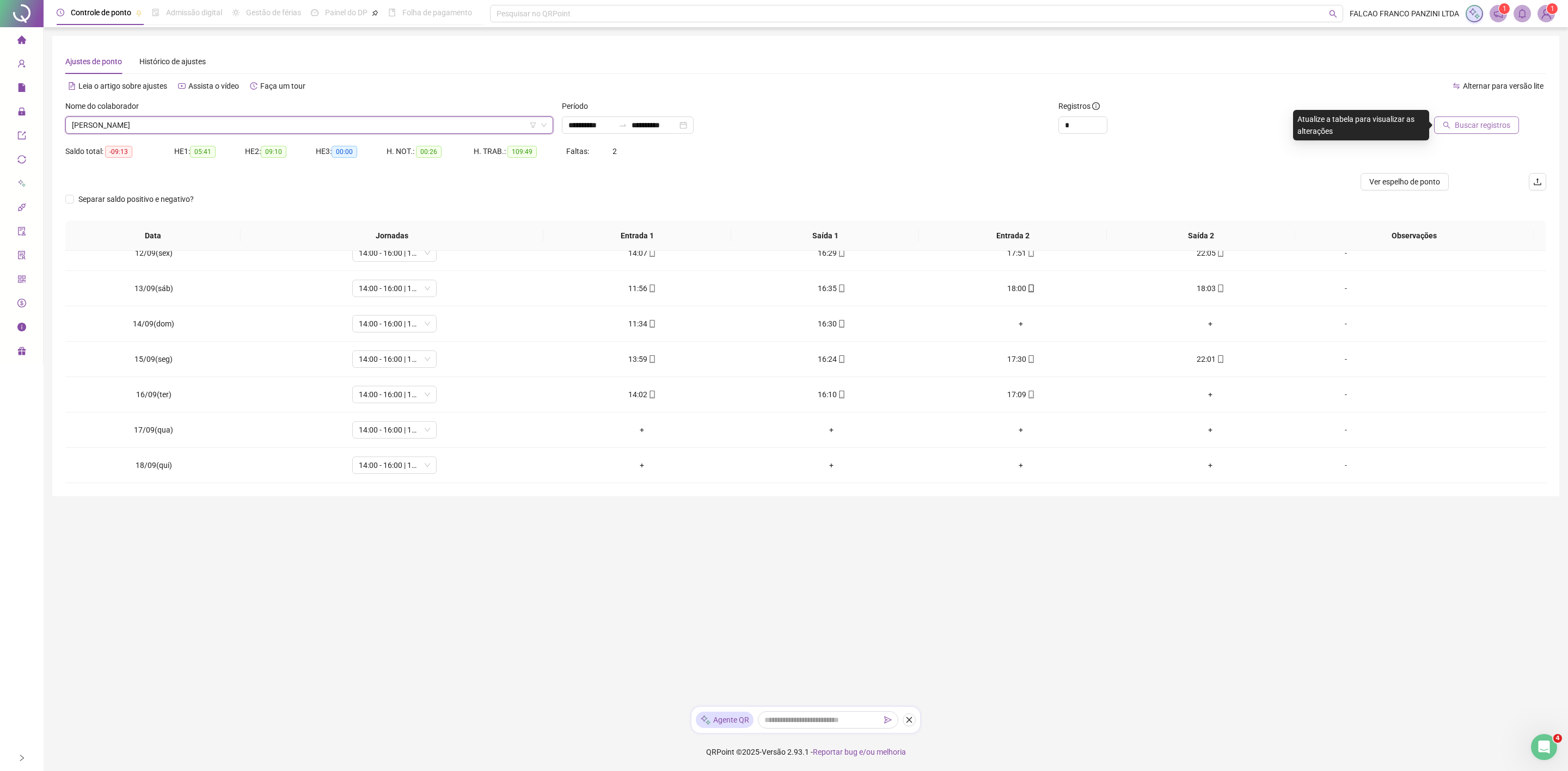
click at [1457, 124] on span "Buscar registros" at bounding box center [1482, 125] width 55 height 12
click at [223, 117] on span "[PERSON_NAME]" at bounding box center [309, 125] width 475 height 16
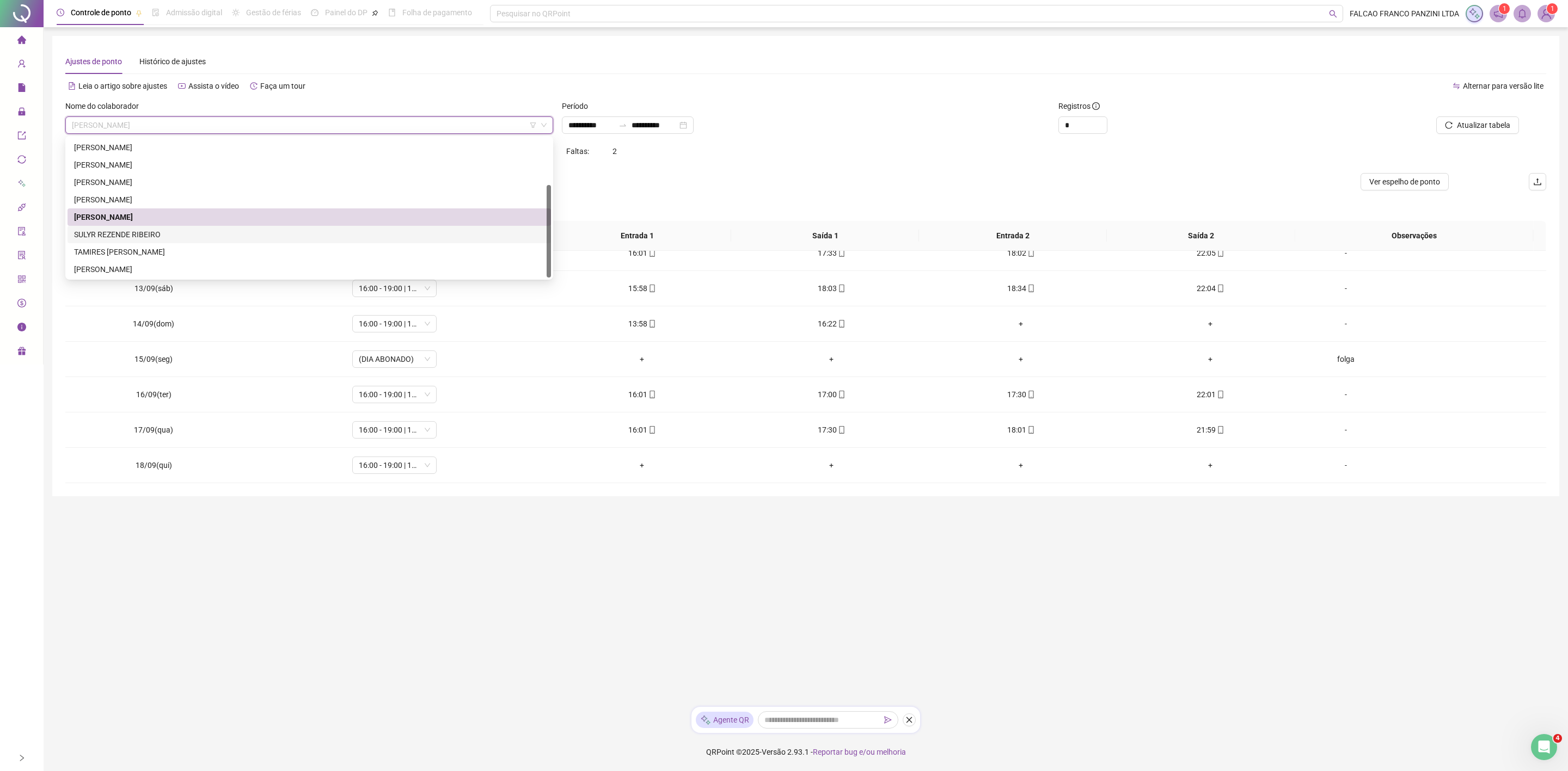
click at [142, 234] on div "SULYR REZENDE RIBEIRO" at bounding box center [309, 235] width 471 height 12
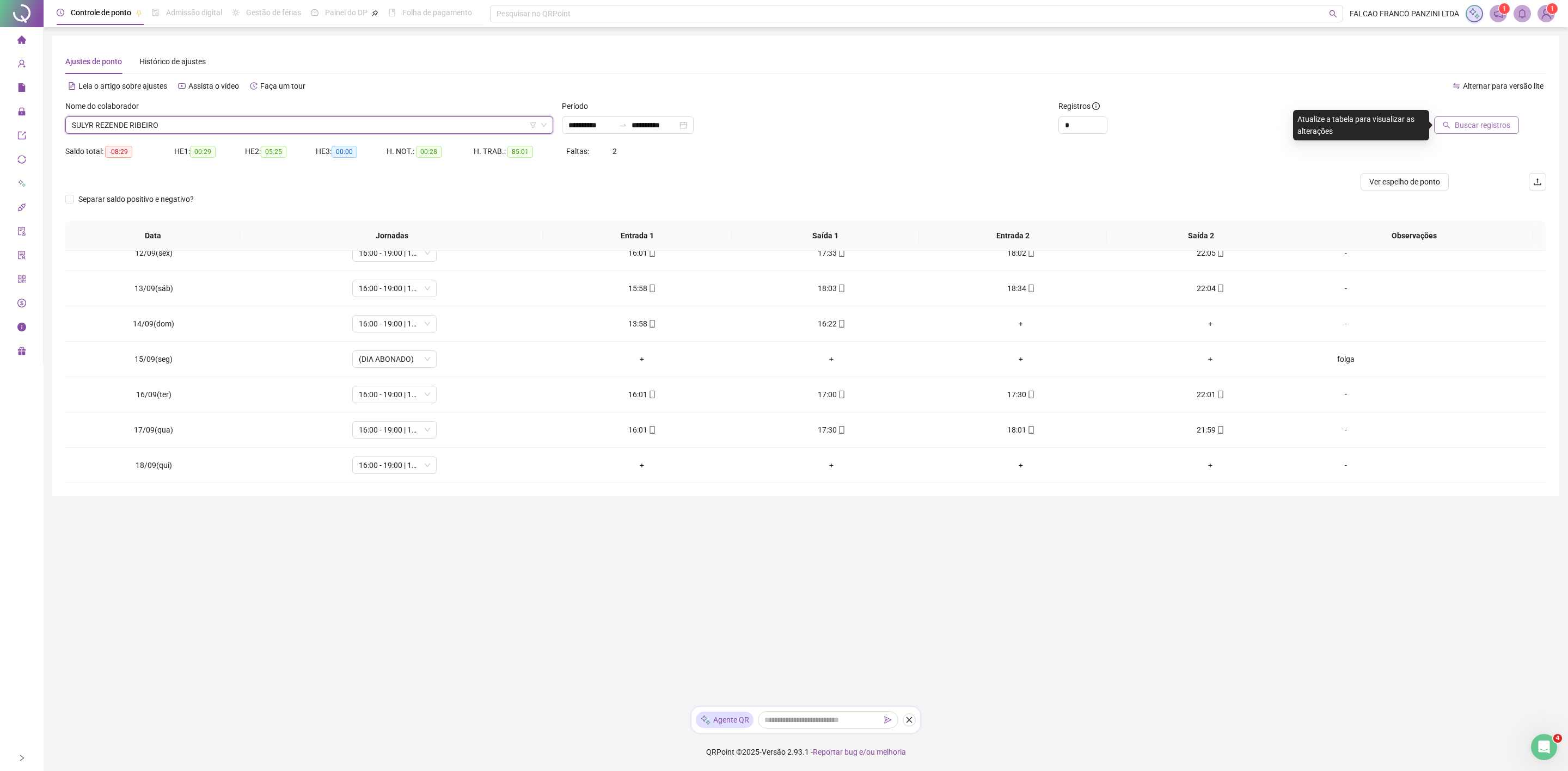
click at [1460, 127] on span "Buscar registros" at bounding box center [1482, 125] width 55 height 12
click at [217, 133] on span "SULYR REZENDE RIBEIRO" at bounding box center [309, 125] width 475 height 16
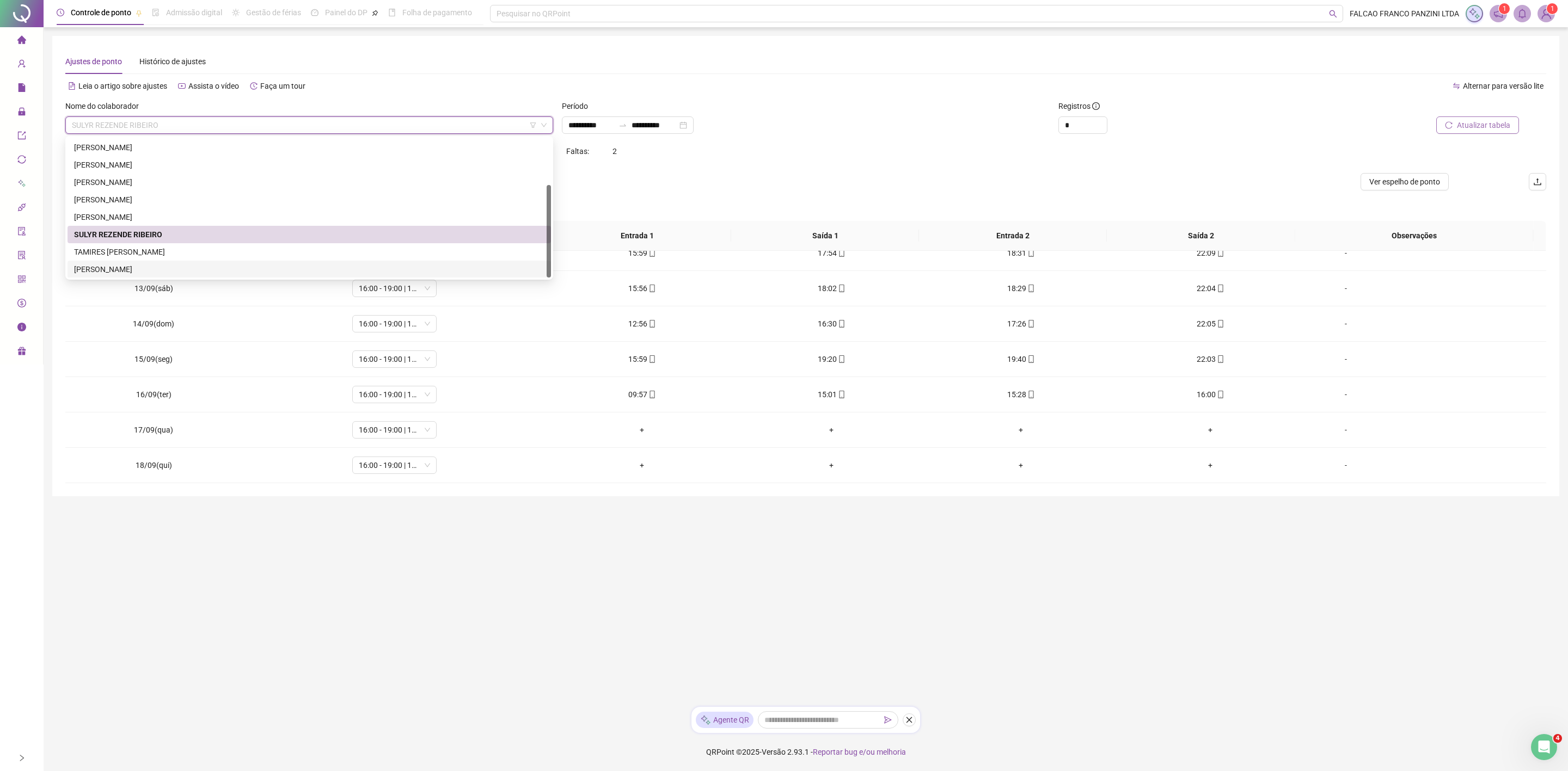
click at [152, 268] on div "[PERSON_NAME]" at bounding box center [309, 270] width 471 height 12
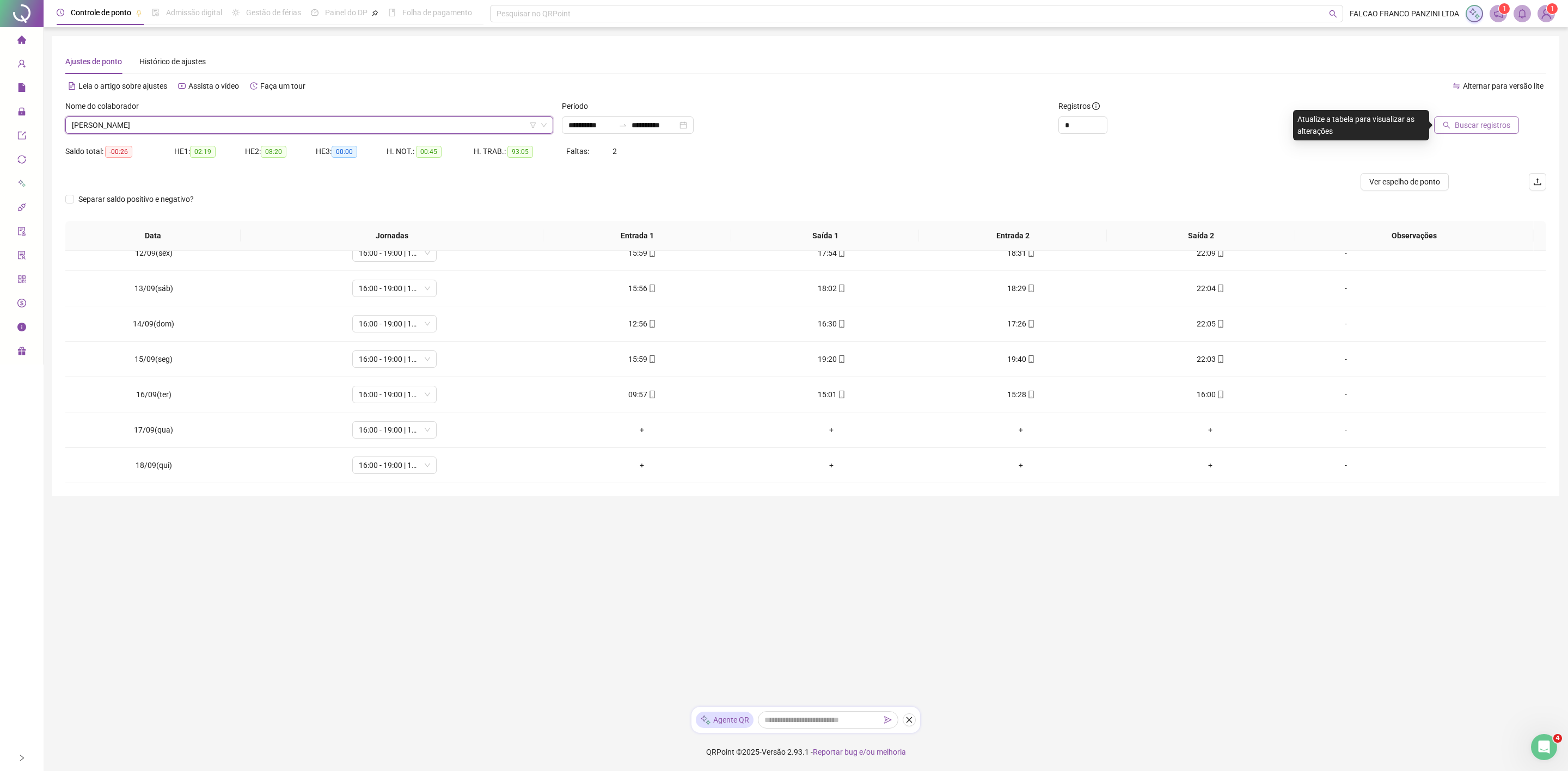
click at [1492, 121] on span "Buscar registros" at bounding box center [1482, 125] width 55 height 12
click at [283, 121] on span "[PERSON_NAME]" at bounding box center [309, 125] width 475 height 16
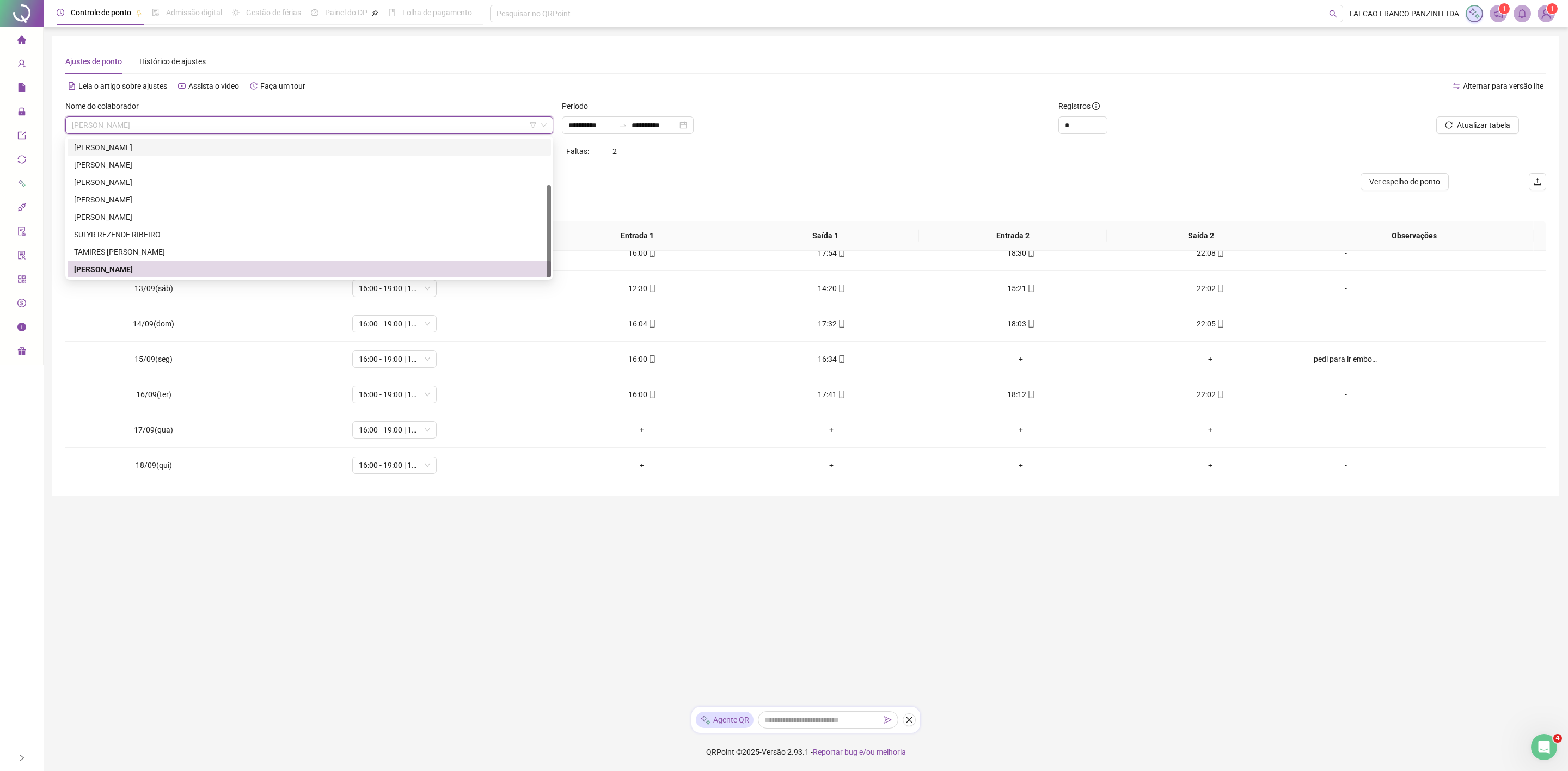
click at [438, 32] on div "**********" at bounding box center [806, 385] width 1524 height 771
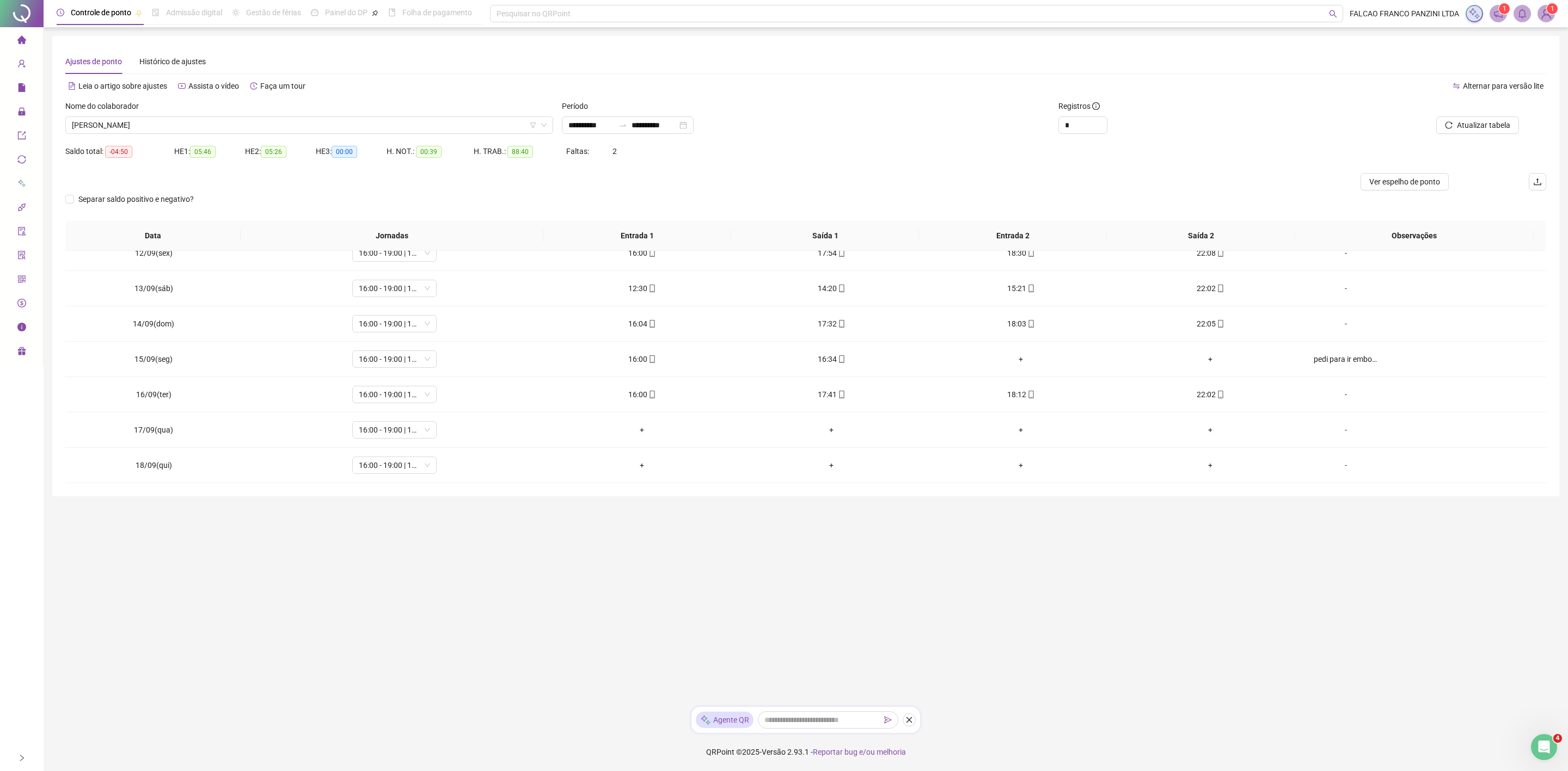
click at [351, 115] on div "Nome do colaborador [PERSON_NAME]" at bounding box center [309, 117] width 488 height 33
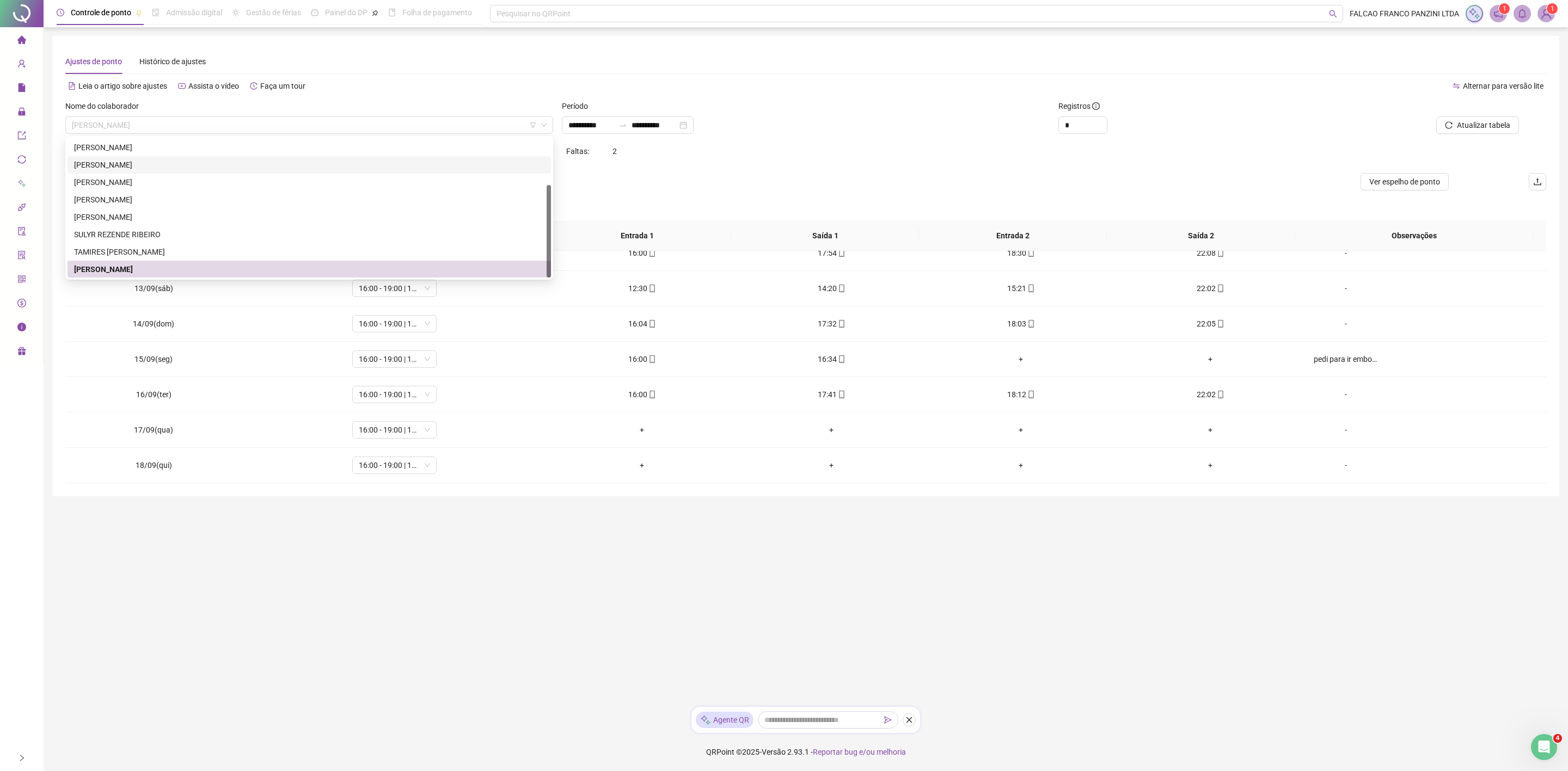
scroll to position [0, 0]
click at [163, 149] on div "[PERSON_NAME]" at bounding box center [309, 147] width 471 height 12
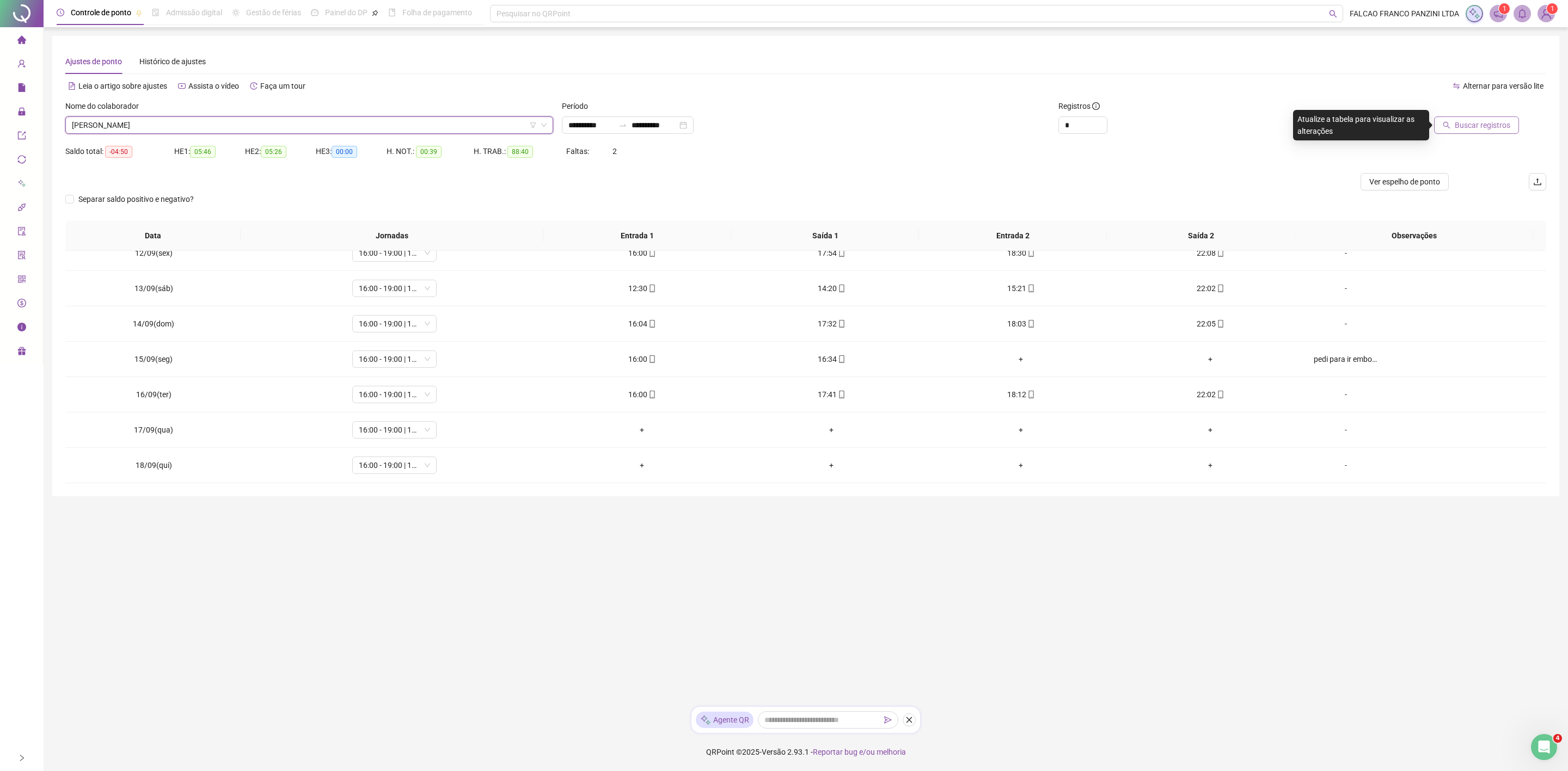
click at [1462, 129] on span "Buscar registros" at bounding box center [1482, 125] width 55 height 12
click at [648, 466] on icon "mobile" at bounding box center [652, 465] width 8 height 8
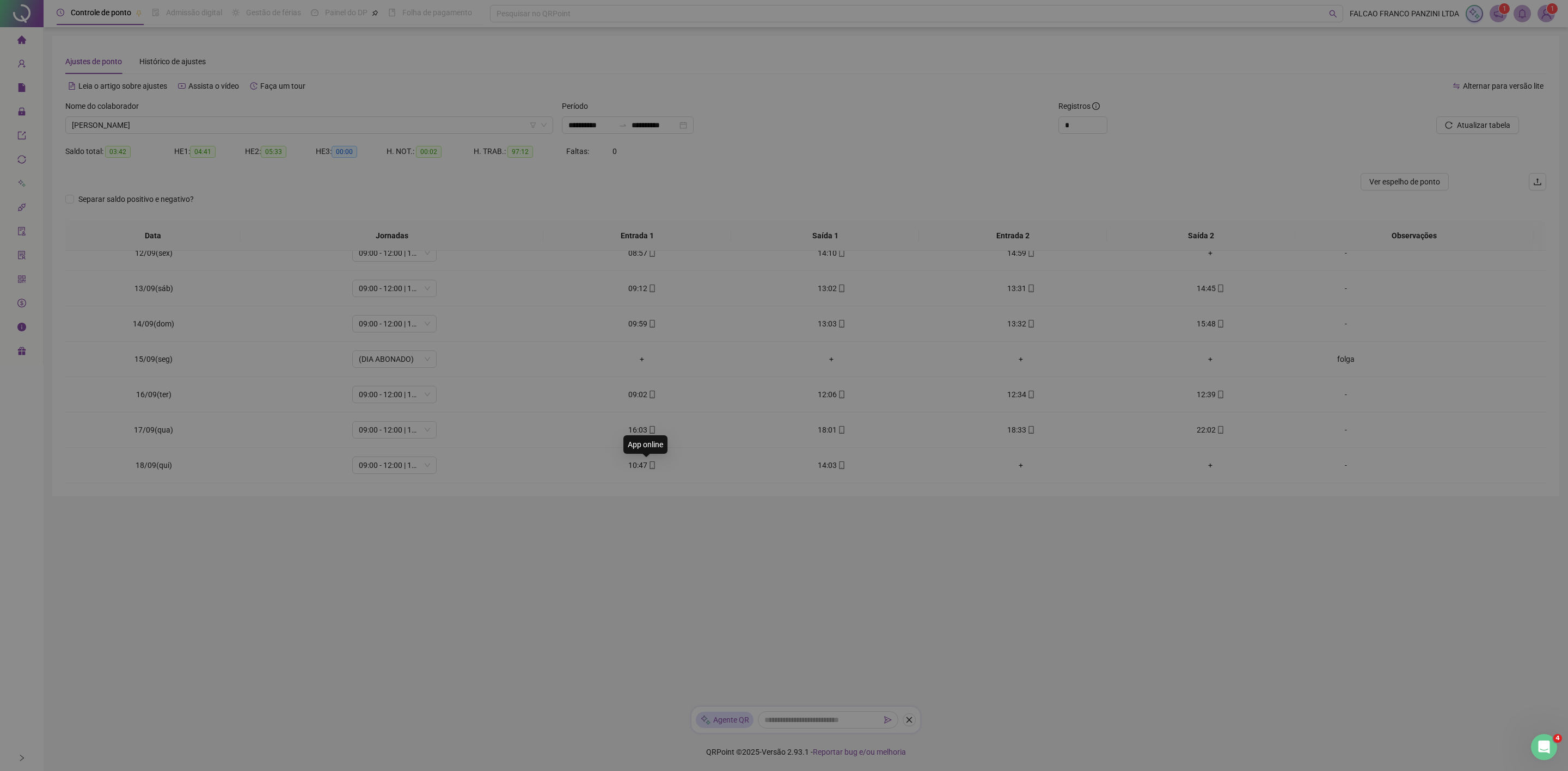
type input "**********"
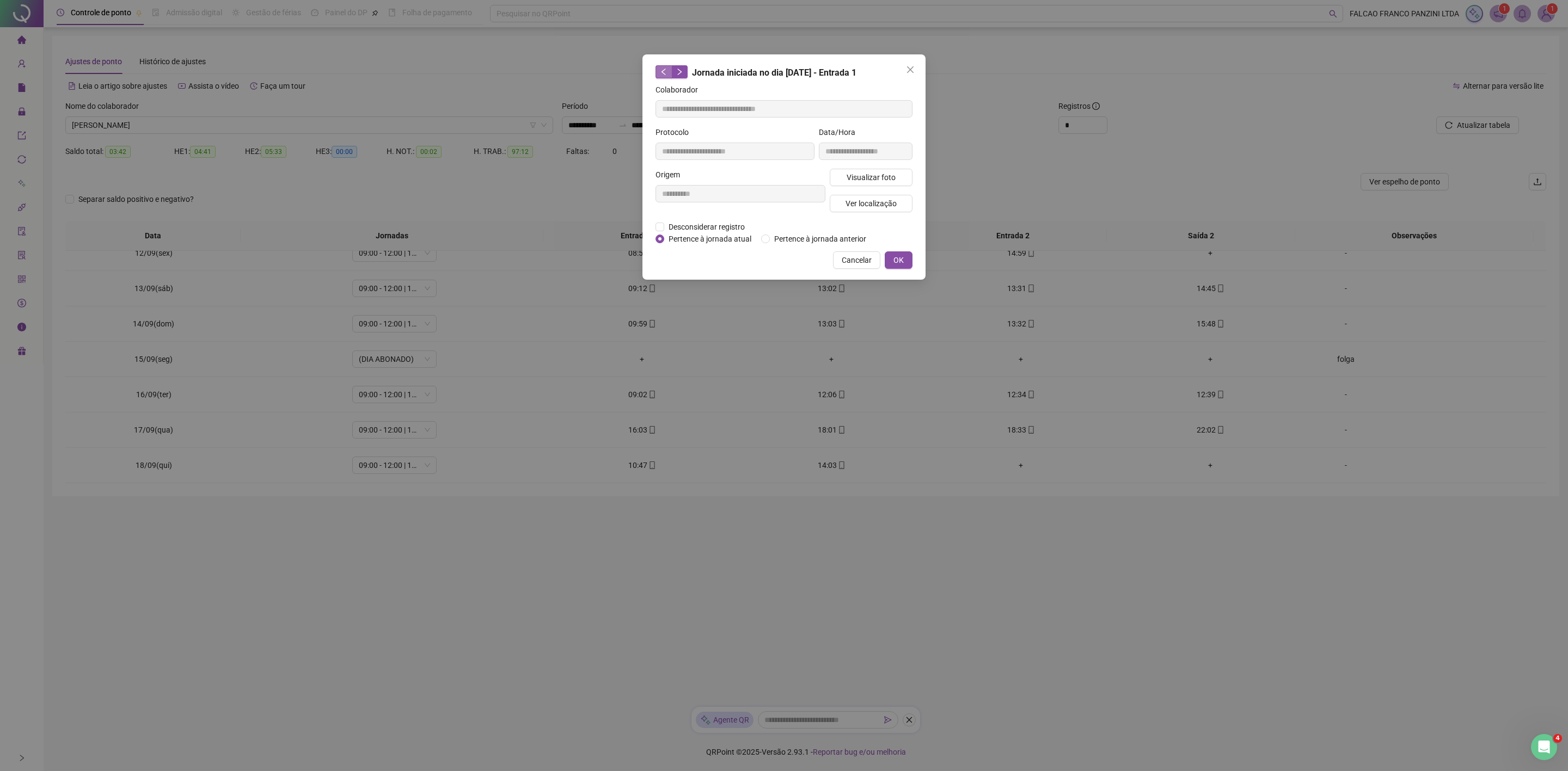
click at [659, 66] on button "button" at bounding box center [663, 71] width 16 height 13
click at [680, 70] on icon "right" at bounding box center [680, 72] width 4 height 7
type input "**********"
click at [662, 70] on icon "left" at bounding box center [663, 72] width 8 height 8
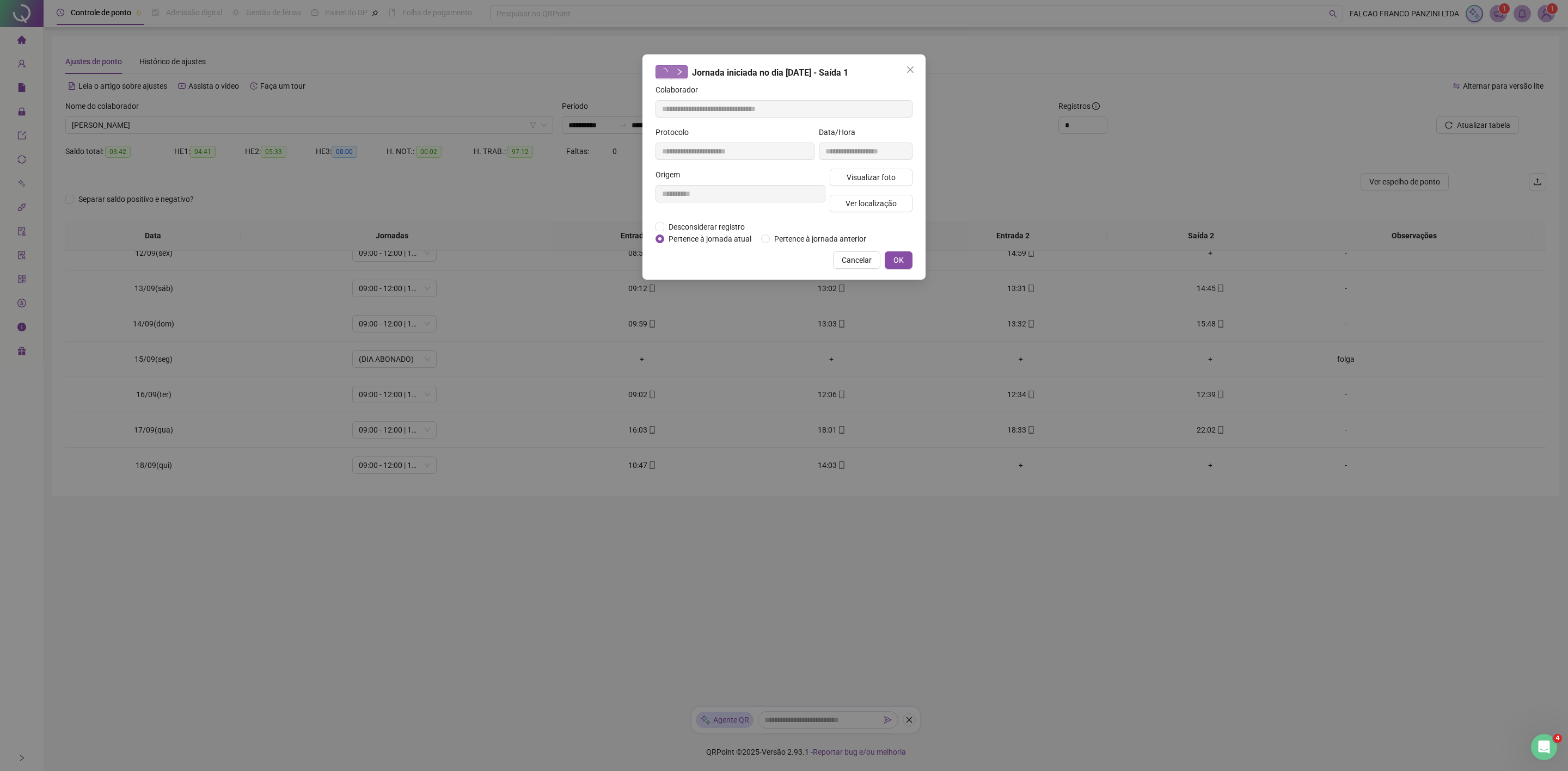
type input "**********"
click at [912, 69] on icon "close" at bounding box center [910, 69] width 9 height 9
